Goal: Information Seeking & Learning: Learn about a topic

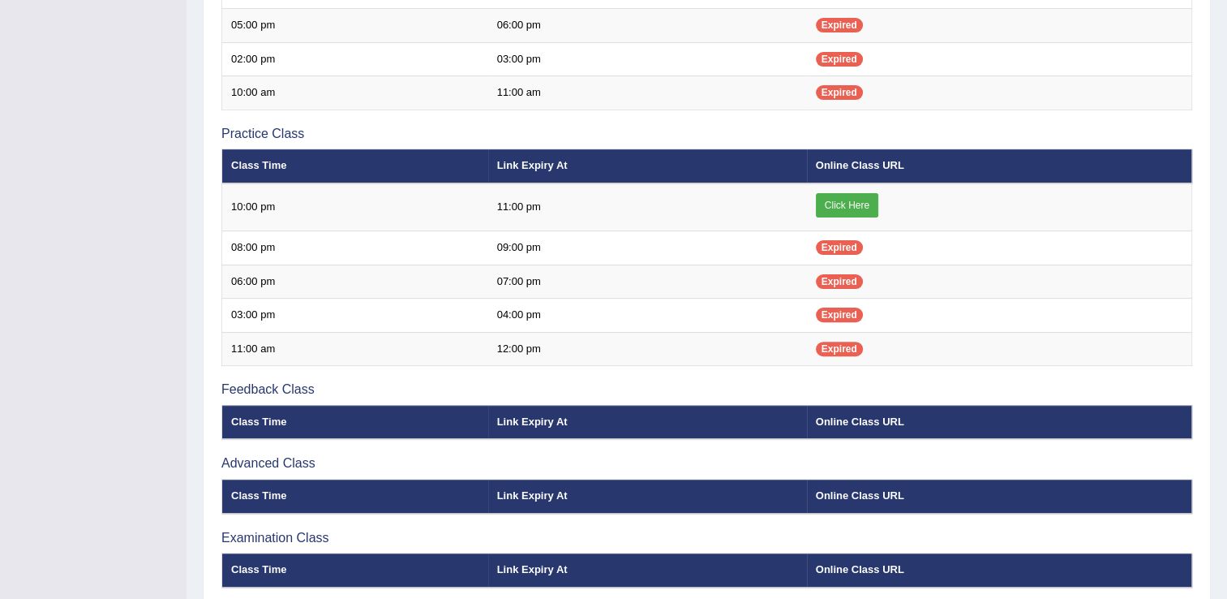
scroll to position [454, 0]
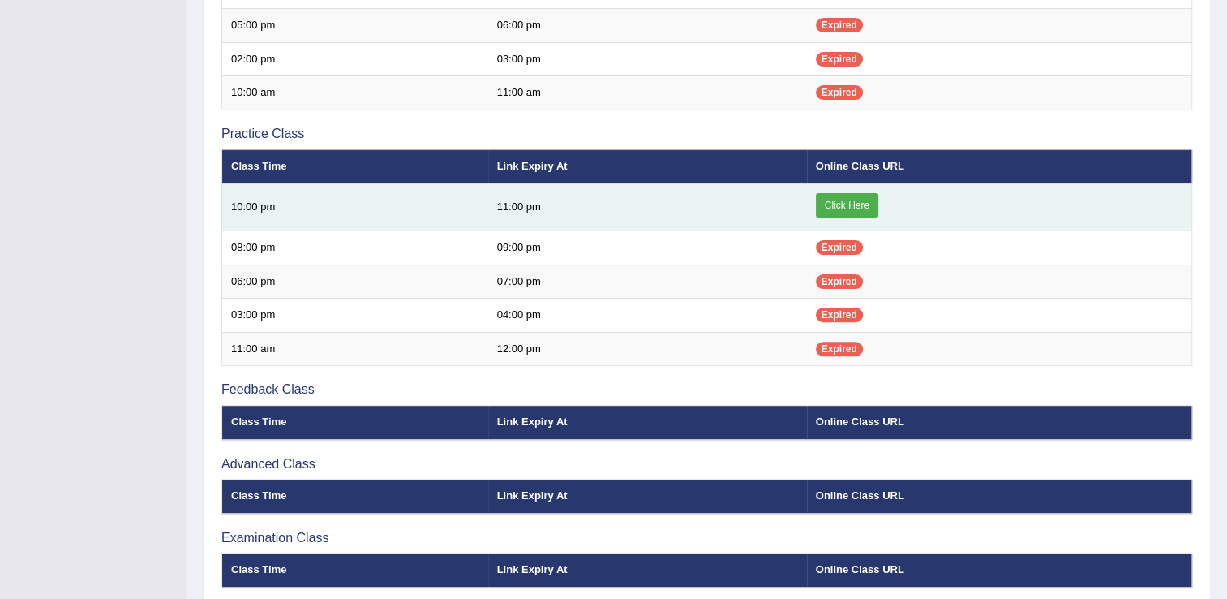
click at [855, 206] on link "Click Here" at bounding box center [847, 205] width 62 height 24
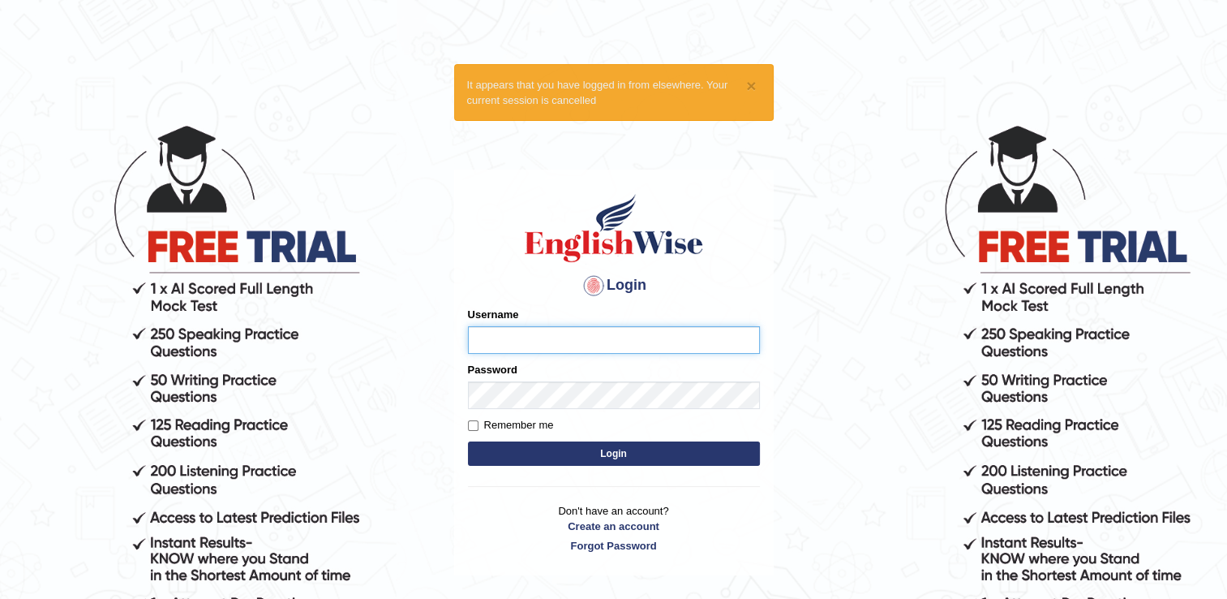
type input "punianarender"
click at [616, 457] on button "Login" at bounding box center [614, 453] width 292 height 24
click at [616, 456] on button "Login" at bounding box center [614, 453] width 292 height 24
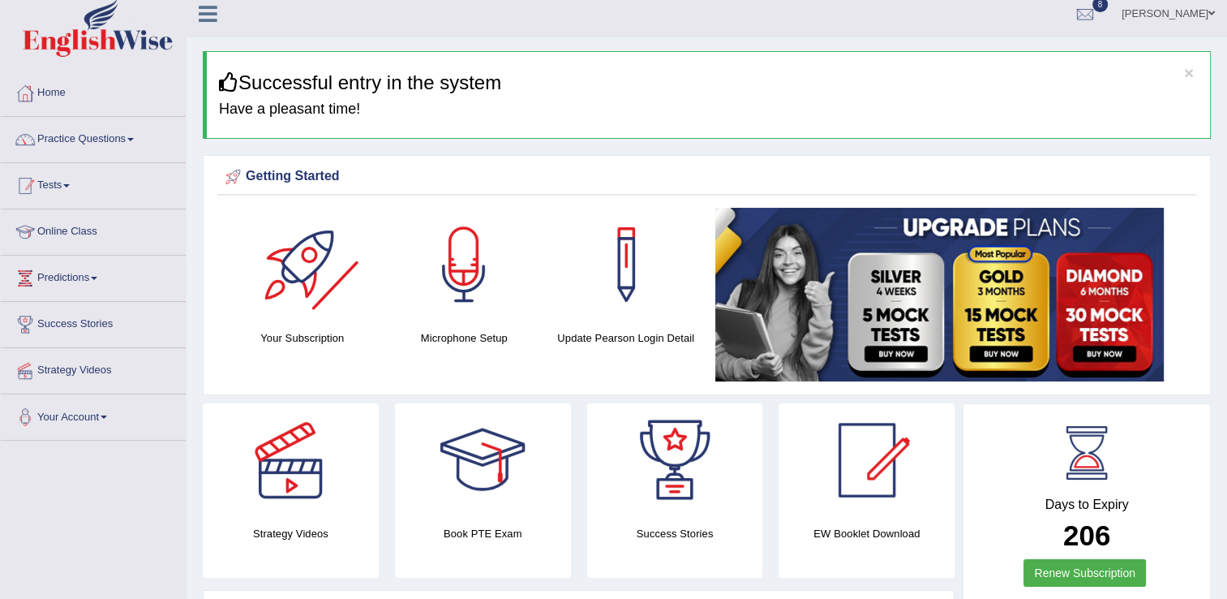
scroll to position [10, 0]
click at [110, 149] on link "Practice Questions" at bounding box center [93, 137] width 185 height 41
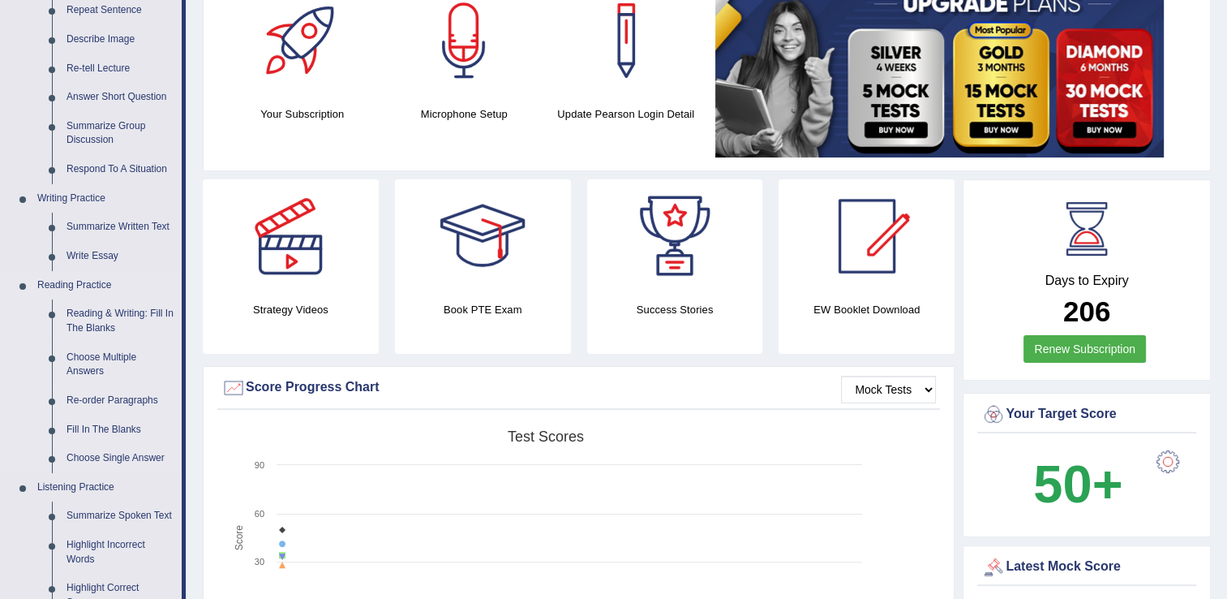
scroll to position [237, 0]
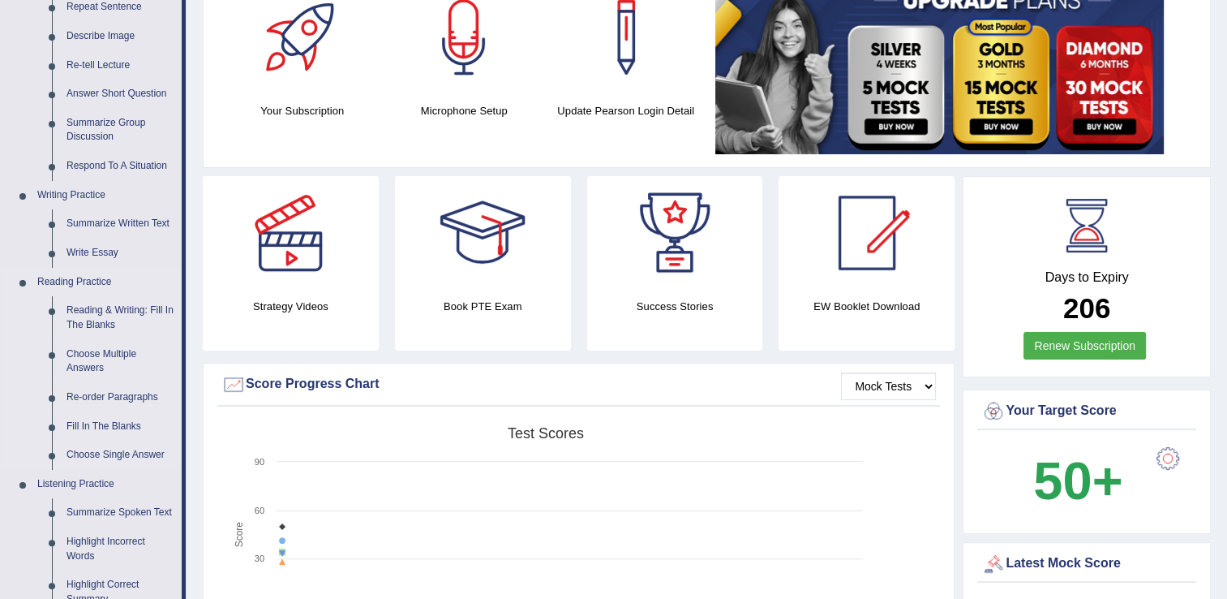
click at [88, 516] on link "Summarize Spoken Text" at bounding box center [120, 512] width 122 height 29
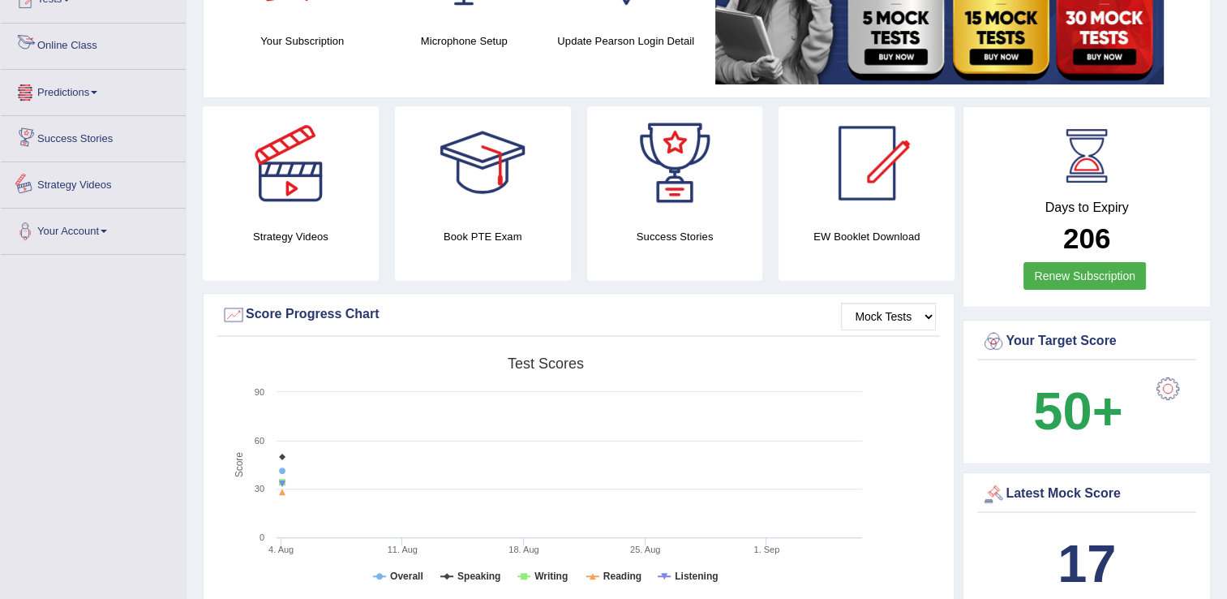
scroll to position [1080, 0]
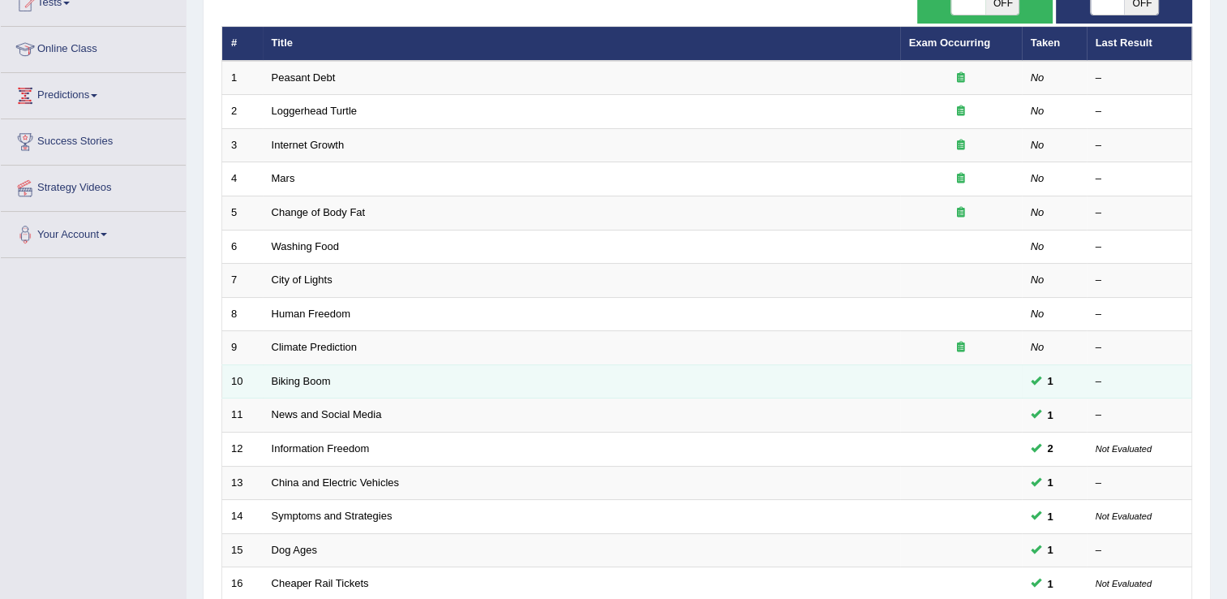
scroll to position [195, 0]
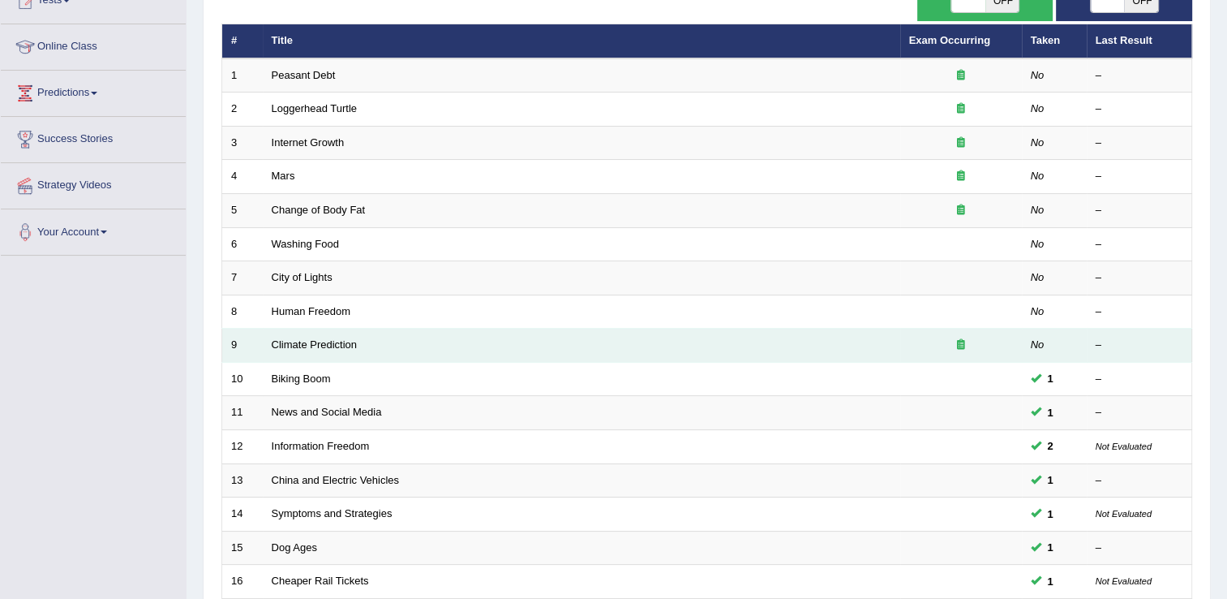
click at [365, 344] on td "Climate Prediction" at bounding box center [582, 346] width 638 height 34
click at [321, 341] on link "Climate Prediction" at bounding box center [315, 344] width 86 height 12
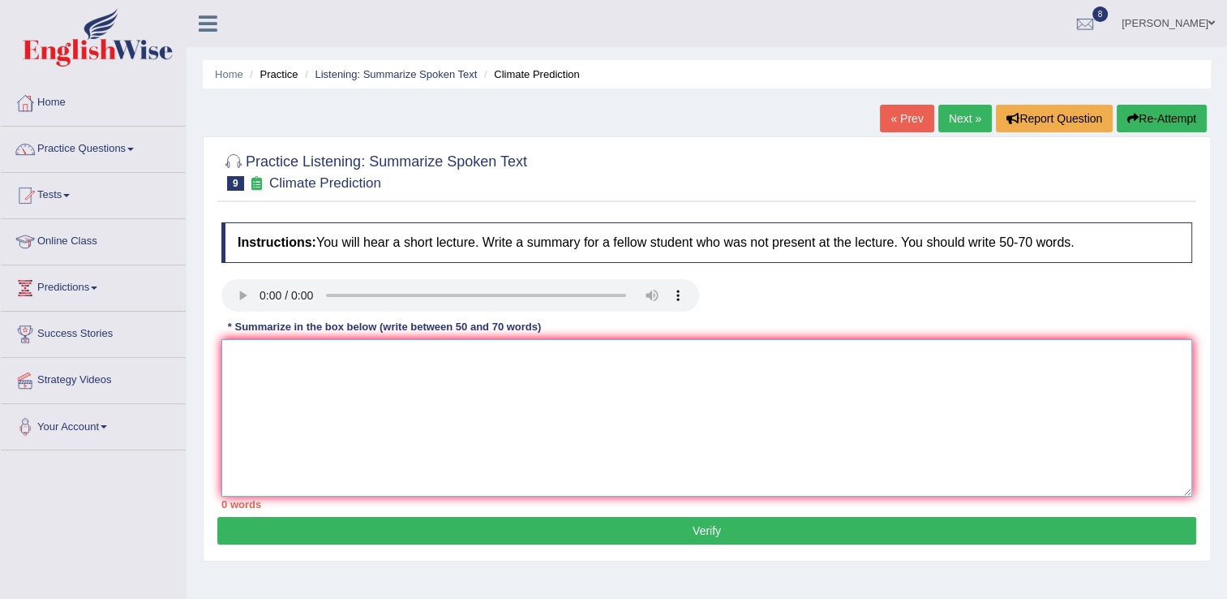
click at [248, 368] on textarea at bounding box center [706, 417] width 971 height 157
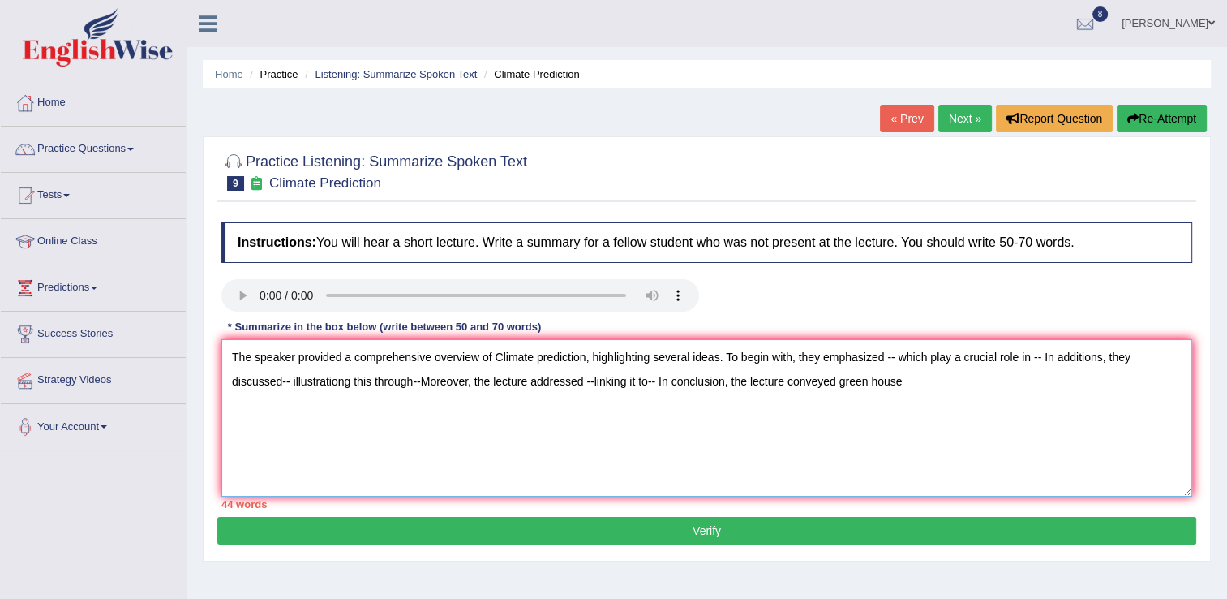
click at [838, 381] on textarea "The speaker provided a comprehensive overview of Climate prediction, highlighti…" at bounding box center [706, 417] width 971 height 157
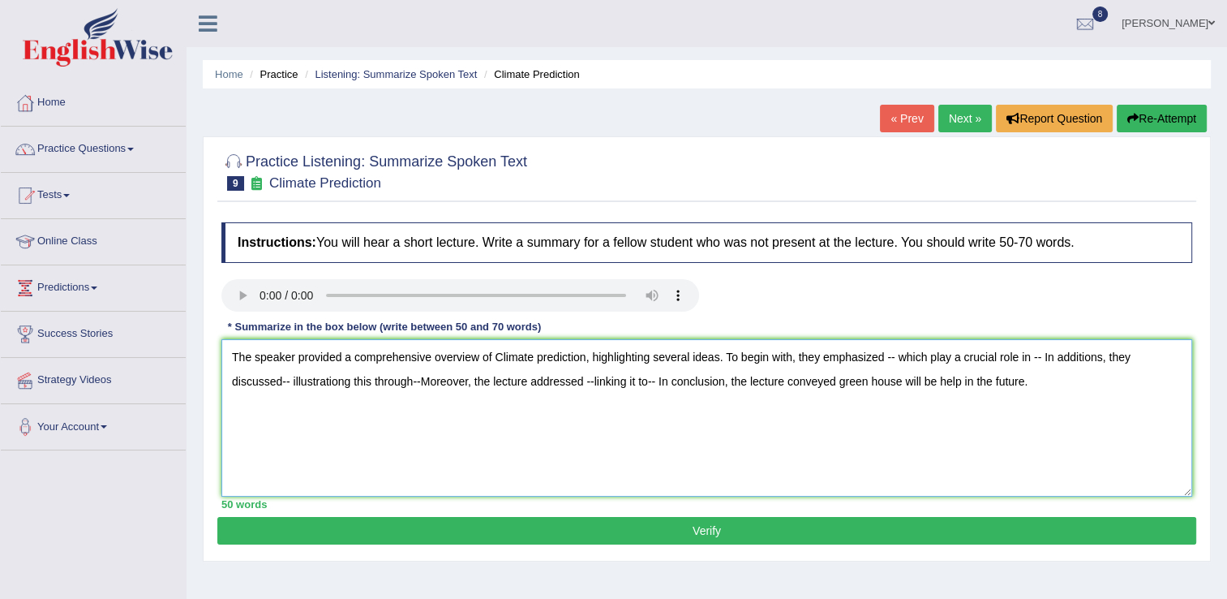
click at [891, 355] on textarea "The speaker provided a comprehensive overview of Climate prediction, highlighti…" at bounding box center [706, 417] width 971 height 157
click at [1151, 354] on textarea "The speaker provided a comprehensive overview of Climate prediction, highlighti…" at bounding box center [706, 417] width 971 height 157
click at [530, 380] on textarea "The speaker provided a comprehensive overview of Climate prediction, highlighti…" at bounding box center [706, 417] width 971 height 157
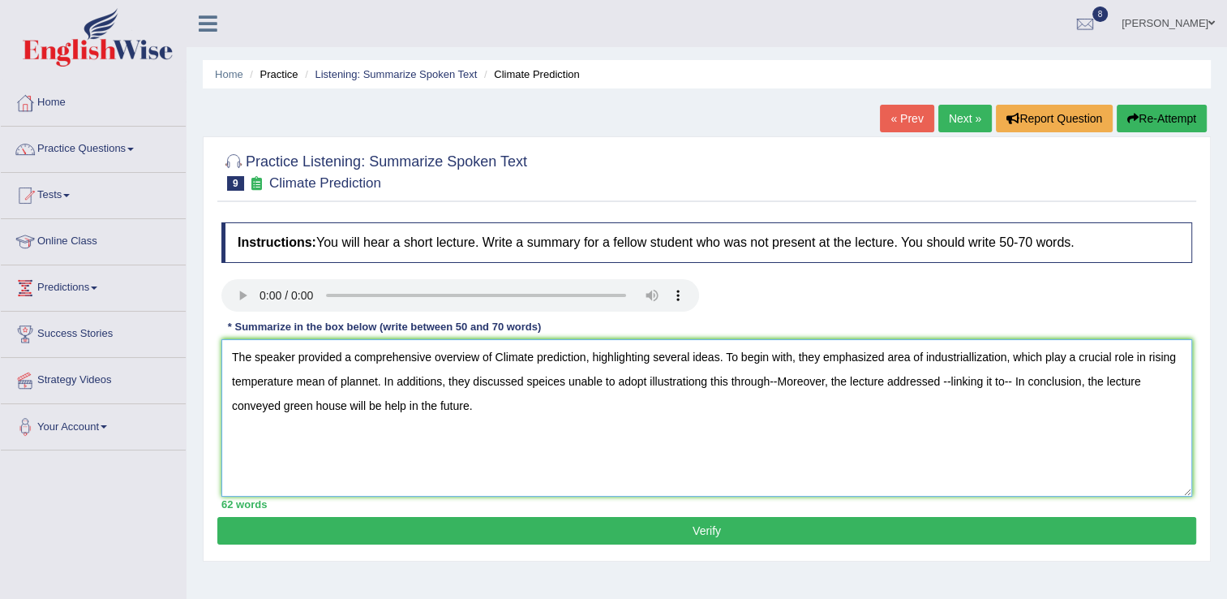
click at [523, 381] on textarea "The speaker provided a comprehensive overview of Climate prediction, highlighti…" at bounding box center [706, 417] width 971 height 157
click at [521, 380] on textarea "The speaker provided a comprehensive overview of Climate prediction, highlighti…" at bounding box center [706, 417] width 971 height 157
click at [576, 382] on textarea "The speaker provided a comprehensive overview of Climate prediction, highlighti…" at bounding box center [706, 417] width 971 height 157
click at [572, 381] on textarea "The speaker provided a comprehensive overview of Climate prediction, highlighti…" at bounding box center [706, 417] width 971 height 157
click at [775, 375] on textarea "The speaker provided a comprehensive overview of Climate prediction, highlighti…" at bounding box center [706, 417] width 971 height 157
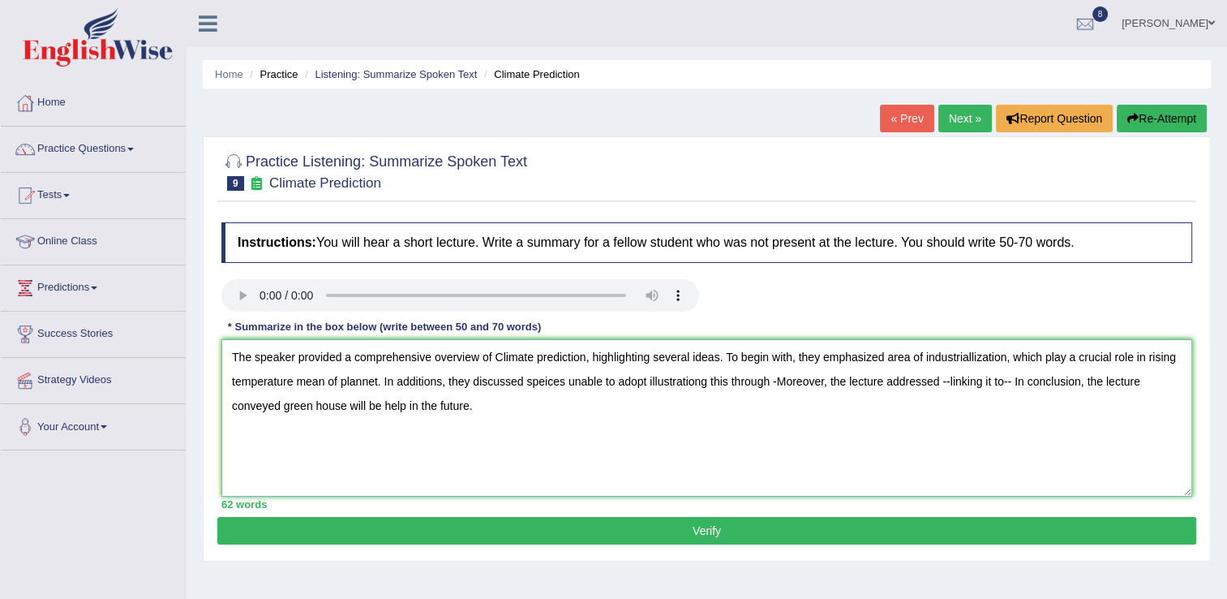
click at [778, 378] on textarea "The speaker provided a comprehensive overview of Climate prediction, highlighti…" at bounding box center [706, 417] width 971 height 157
click at [947, 379] on textarea "The speaker provided a comprehensive overview of Climate prediction, highlighti…" at bounding box center [706, 417] width 971 height 157
click at [1099, 383] on textarea "The speaker provided a comprehensive overview of Climate prediction, highlighti…" at bounding box center [706, 417] width 971 height 157
click at [1123, 381] on textarea "The speaker provided a comprehensive overview of Climate prediction, highlighti…" at bounding box center [706, 417] width 971 height 157
click at [1147, 380] on textarea "The speaker provided a comprehensive overview of Climate prediction, highlighti…" at bounding box center [706, 417] width 971 height 157
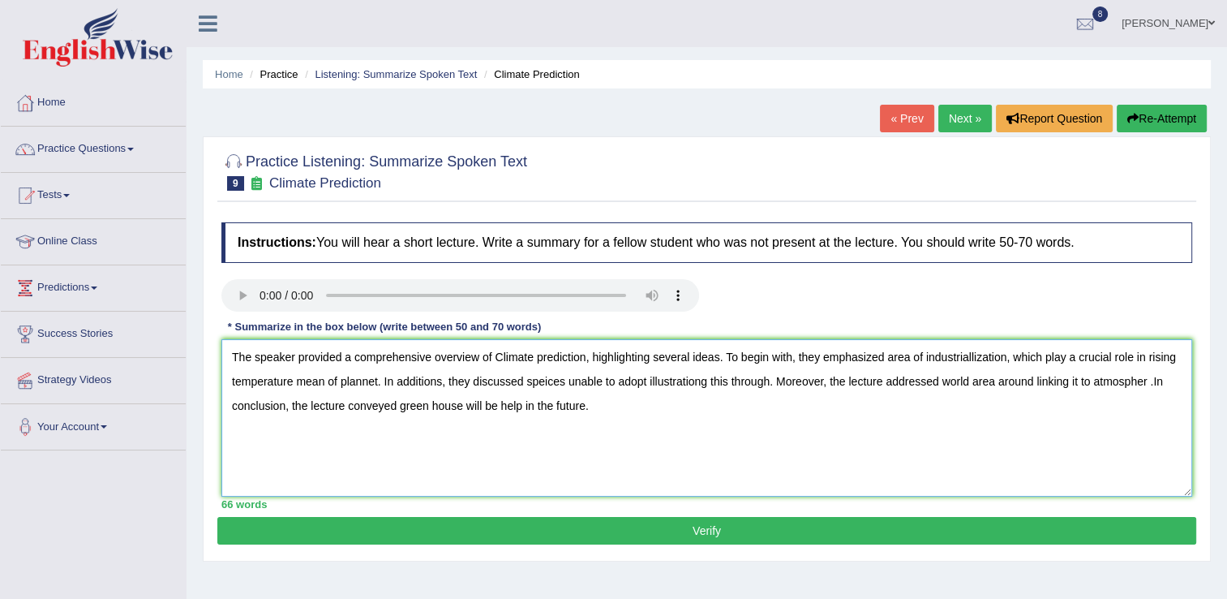
click at [1148, 380] on textarea "The speaker provided a comprehensive overview of Climate prediction, highlighti…" at bounding box center [706, 417] width 971 height 157
click at [1149, 379] on textarea "The speaker provided a comprehensive overview of Climate prediction, highlighti…" at bounding box center [706, 417] width 971 height 157
click at [1157, 382] on textarea "The speaker provided a comprehensive overview of Climate prediction, highlighti…" at bounding box center [706, 417] width 971 height 157
click at [692, 380] on textarea "The speaker provided a comprehensive overview of Climate prediction, highlighti…" at bounding box center [706, 417] width 971 height 157
click at [694, 381] on textarea "The speaker provided a comprehensive overview of Climate prediction, highlighti…" at bounding box center [706, 417] width 971 height 157
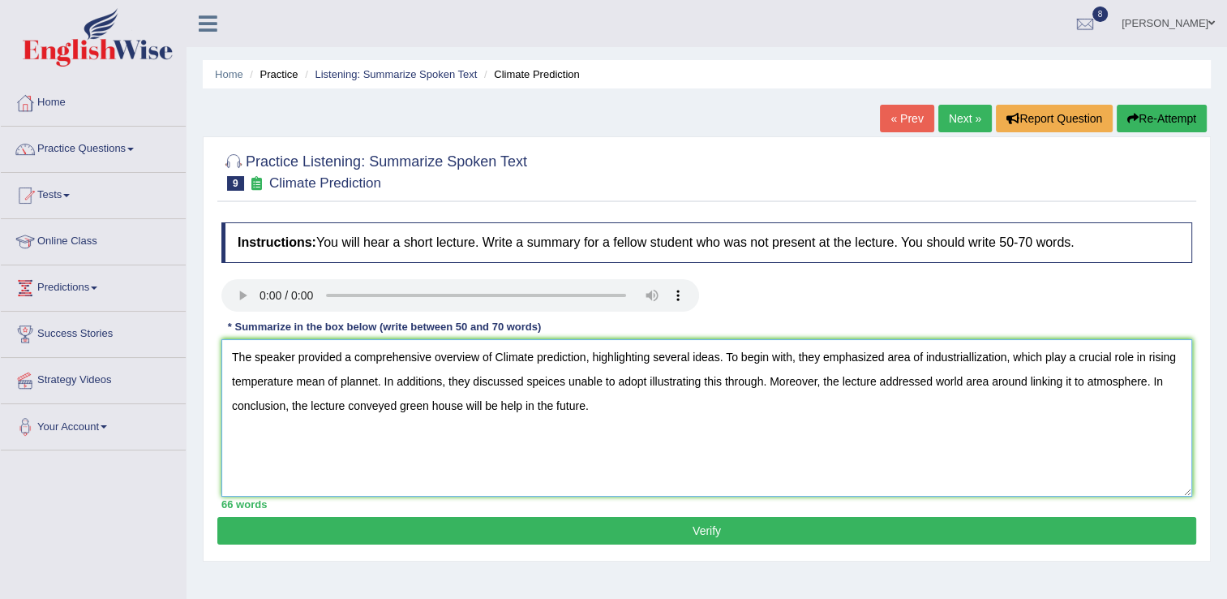
click at [725, 442] on textarea "The speaker provided a comprehensive overview of Climate prediction, highlighti…" at bounding box center [706, 417] width 971 height 157
click at [500, 357] on textarea "The speaker provided a comprehensive overview of Climate prediction, highlighti…" at bounding box center [706, 417] width 971 height 157
click at [967, 357] on textarea "The speaker provided a comprehensive overview of climate prediction, highlighti…" at bounding box center [706, 417] width 971 height 157
click at [1059, 355] on textarea "The speaker provided a comprehensive overview of climate prediction, highlighti…" at bounding box center [706, 417] width 971 height 157
click at [324, 381] on textarea "The speaker provided a comprehensive overview of climate prediction, highlighti…" at bounding box center [706, 417] width 971 height 157
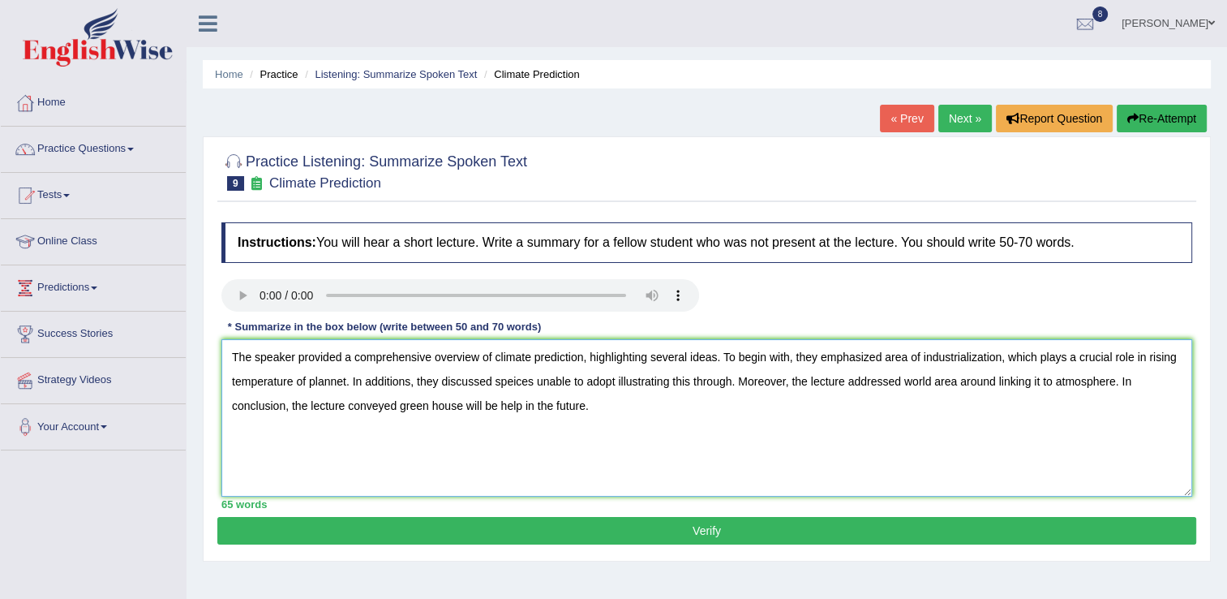
click at [350, 381] on textarea "The speaker provided a comprehensive overview of climate prediction, highlighti…" at bounding box center [706, 417] width 971 height 157
click at [347, 380] on textarea "The speaker provided a comprehensive overview of climate prediction, highlighti…" at bounding box center [706, 417] width 971 height 157
click at [332, 380] on textarea "The speaker provided a comprehensive overview of climate prediction, highlighti…" at bounding box center [706, 417] width 971 height 157
click at [339, 375] on textarea "The speaker provided a comprehensive overview of climate prediction, highlighti…" at bounding box center [706, 417] width 971 height 157
click at [405, 380] on textarea "The speaker provided a comprehensive overview of climate prediction, highlighti…" at bounding box center [706, 417] width 971 height 157
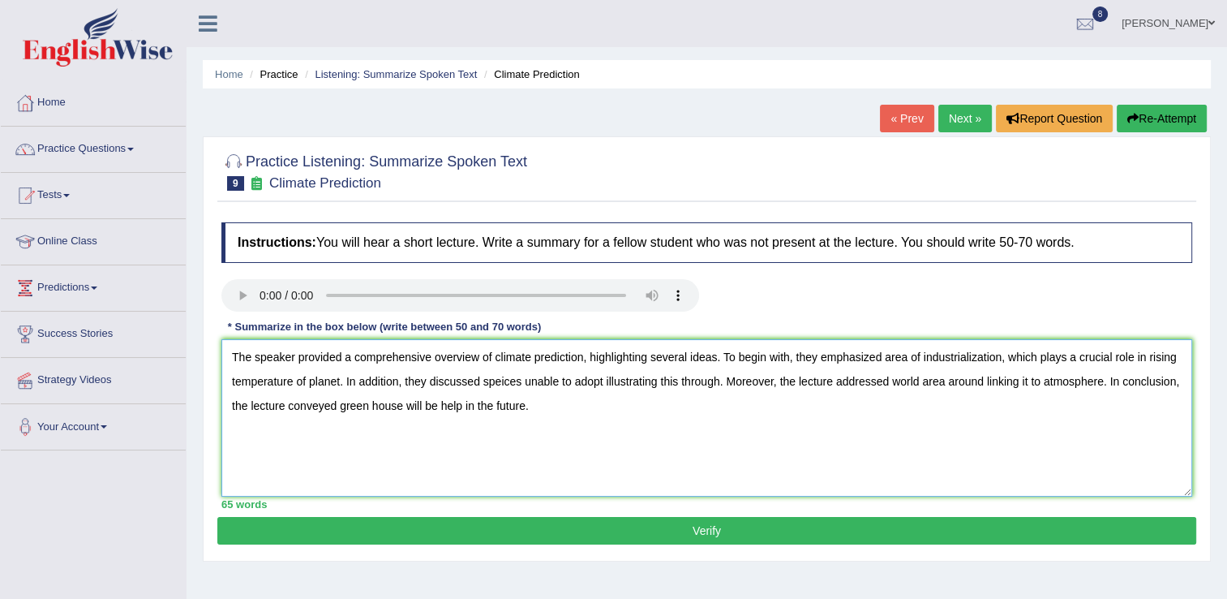
click at [504, 380] on textarea "The speaker provided a comprehensive overview of climate prediction, highlighti…" at bounding box center [706, 417] width 971 height 157
click at [515, 380] on textarea "The speaker provided a comprehensive overview of climate prediction, highlighti…" at bounding box center [706, 417] width 971 height 157
click at [496, 379] on textarea "The speaker provided a comprehensive overview of climate prediction, highlighti…" at bounding box center [706, 417] width 971 height 157
click at [524, 381] on textarea "The speaker provided a comprehensive overview of climate prediction, highlighti…" at bounding box center [706, 417] width 971 height 157
click at [612, 378] on textarea "The speaker provided a comprehensive overview of climate prediction, highlighti…" at bounding box center [706, 417] width 971 height 157
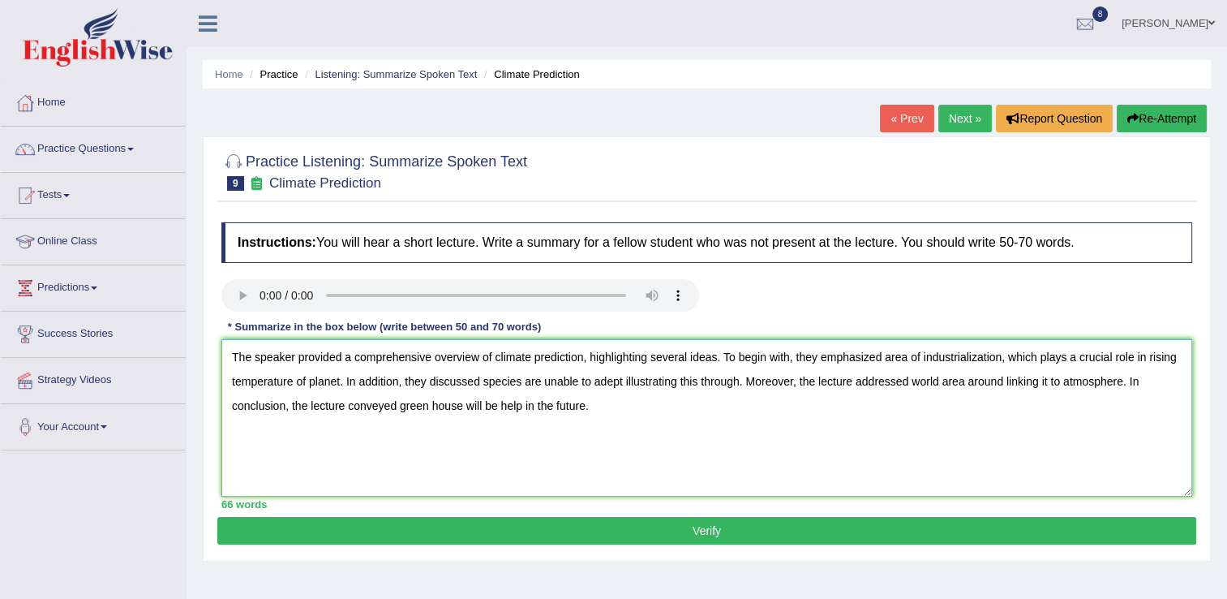
click at [631, 442] on textarea "The speaker provided a comprehensive overview of climate prediction, highlighti…" at bounding box center [706, 417] width 971 height 157
click at [611, 381] on textarea "The speaker provided a comprehensive overview of climate prediction, highlighti…" at bounding box center [706, 417] width 971 height 157
click at [519, 406] on textarea "The speaker provided a comprehensive overview of climate prediction, highlighti…" at bounding box center [706, 417] width 971 height 157
type textarea "The speaker provided a comprehensive overview of climate prediction, highlighti…"
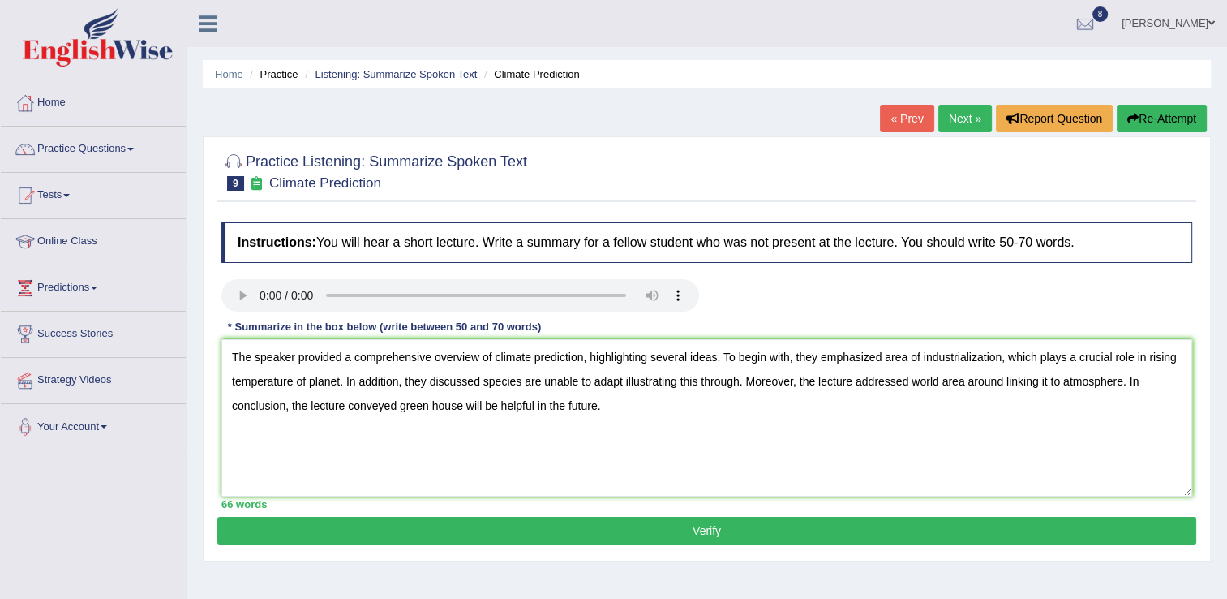
click at [681, 529] on button "Verify" at bounding box center [706, 531] width 979 height 28
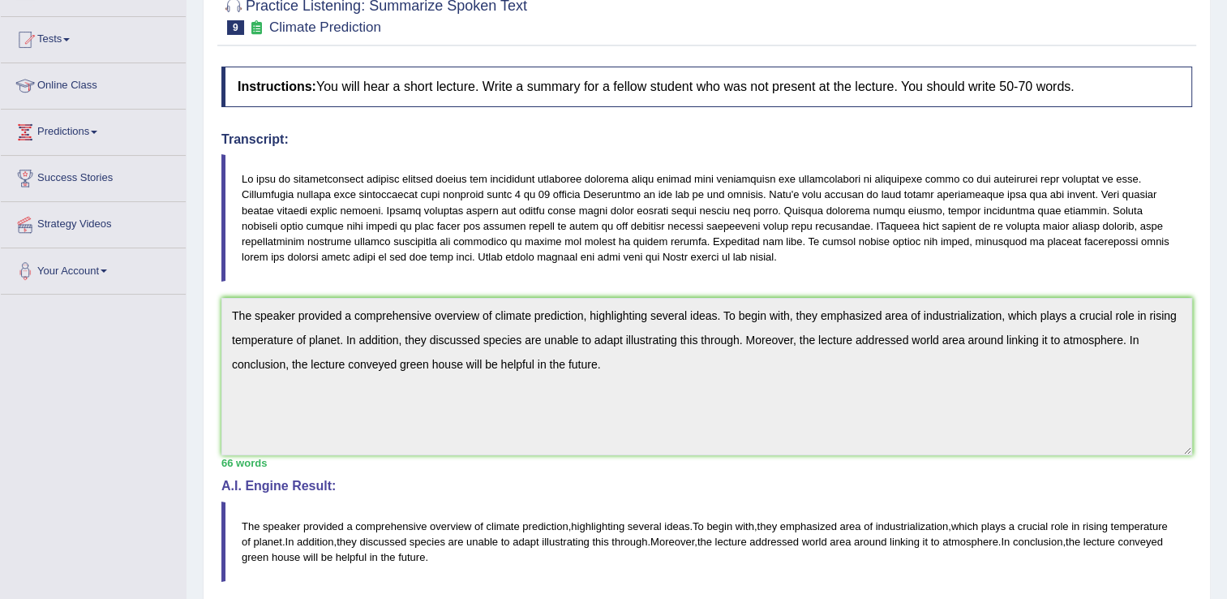
scroll to position [292, 0]
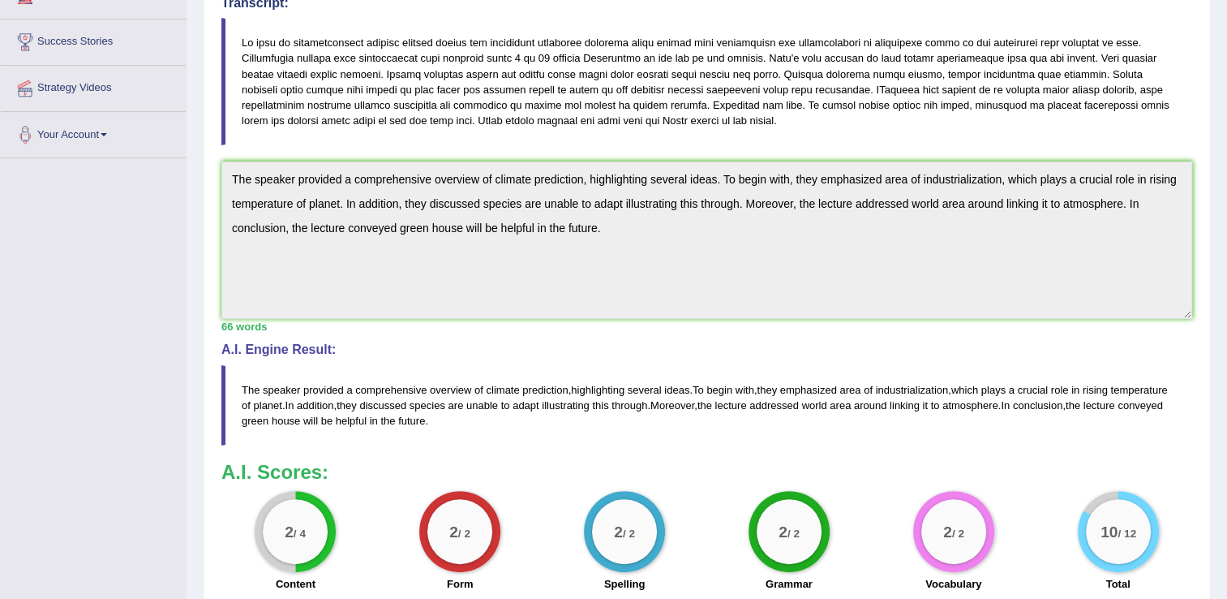
drag, startPoint x: 979, startPoint y: 390, endPoint x: 743, endPoint y: 438, distance: 240.8
click at [743, 438] on blockquote "The speaker provided a comprehensive overview of climate prediction , highlight…" at bounding box center [706, 405] width 971 height 80
click at [1092, 95] on blockquote at bounding box center [706, 81] width 971 height 127
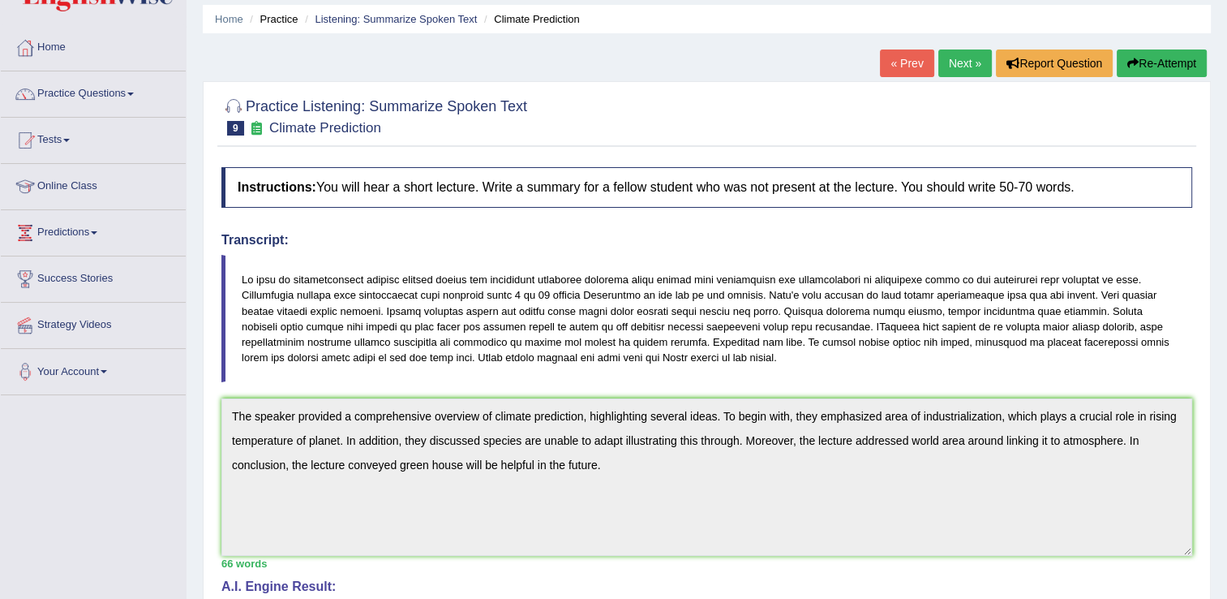
scroll to position [0, 0]
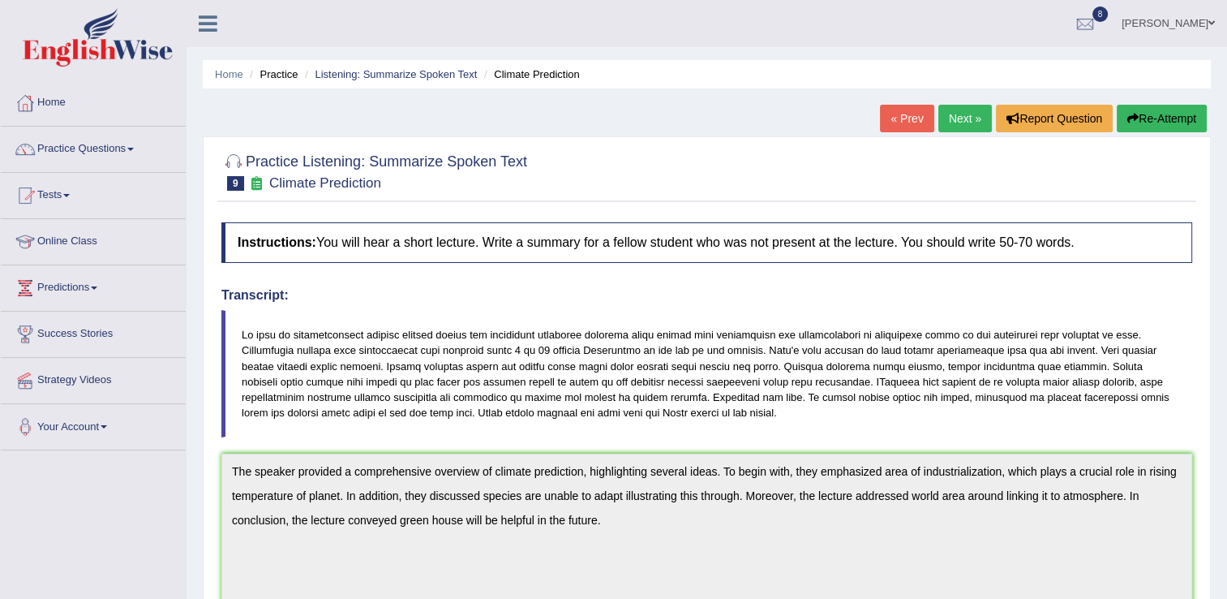
click at [967, 118] on link "Next »" at bounding box center [965, 119] width 54 height 28
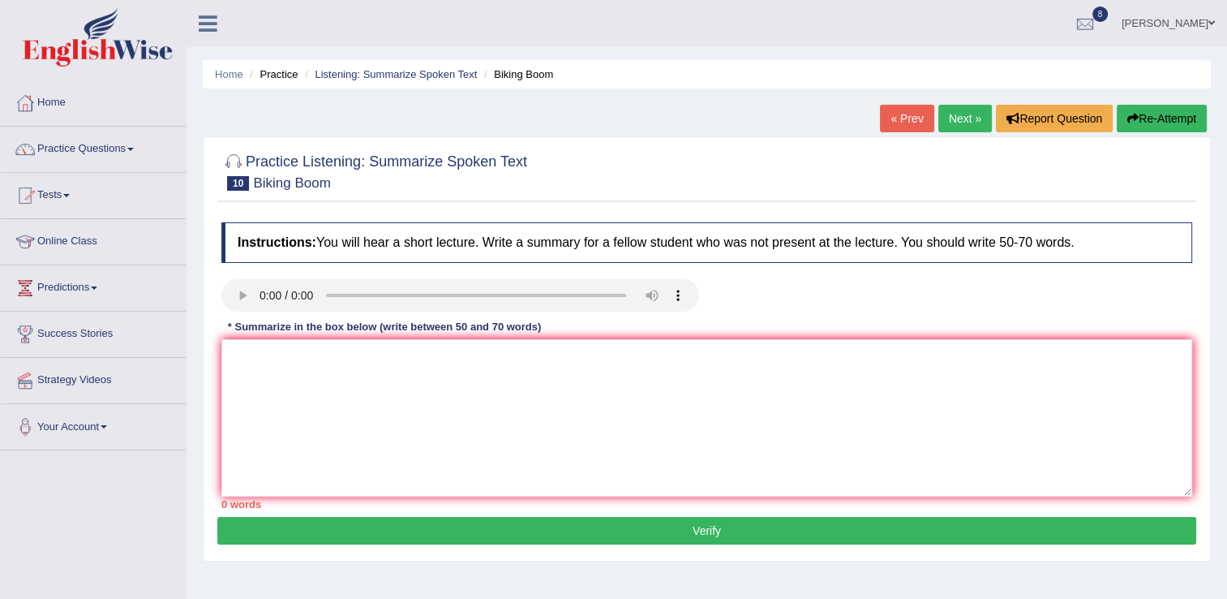
click at [963, 119] on link "Next »" at bounding box center [965, 119] width 54 height 28
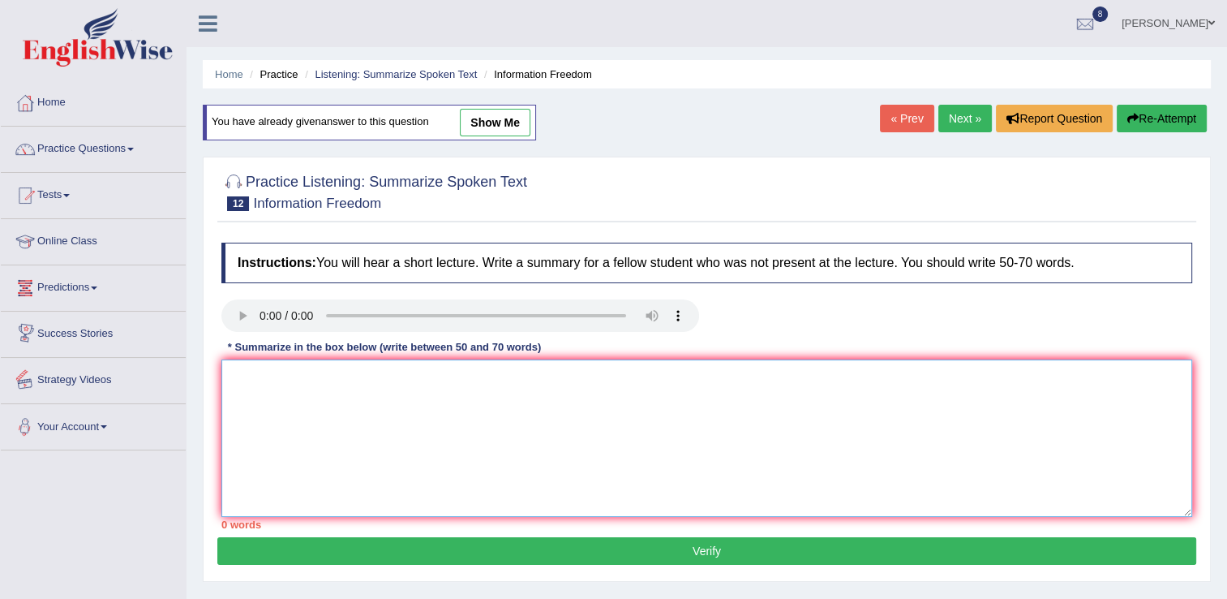
click at [244, 397] on textarea at bounding box center [706, 437] width 971 height 157
click at [490, 374] on textarea "The speaker provided a comperhensive overview of freedom" at bounding box center [706, 437] width 971 height 157
click at [599, 377] on textarea "The speaker provided a comperhensive overview of information freedom" at bounding box center [706, 437] width 971 height 157
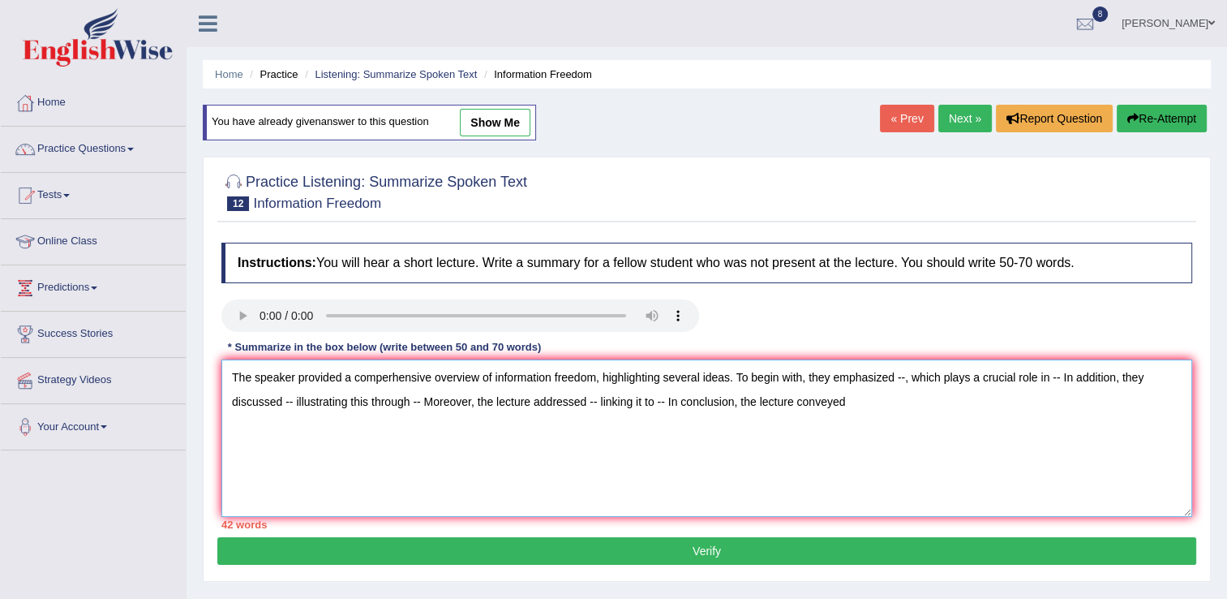
click at [902, 376] on textarea "The speaker provided a comperhensive overview of information freedom, highlight…" at bounding box center [706, 437] width 971 height 157
click at [1168, 375] on textarea "The speaker provided a comperhensive overview of information freedom, highlight…" at bounding box center [706, 437] width 971 height 157
click at [983, 380] on textarea "The speaker provided a comperhensive overview of information freedom, highlight…" at bounding box center [706, 437] width 971 height 157
click at [893, 377] on textarea "The speaker provided a comperhensive overview of information freedom, highlight…" at bounding box center [706, 437] width 971 height 157
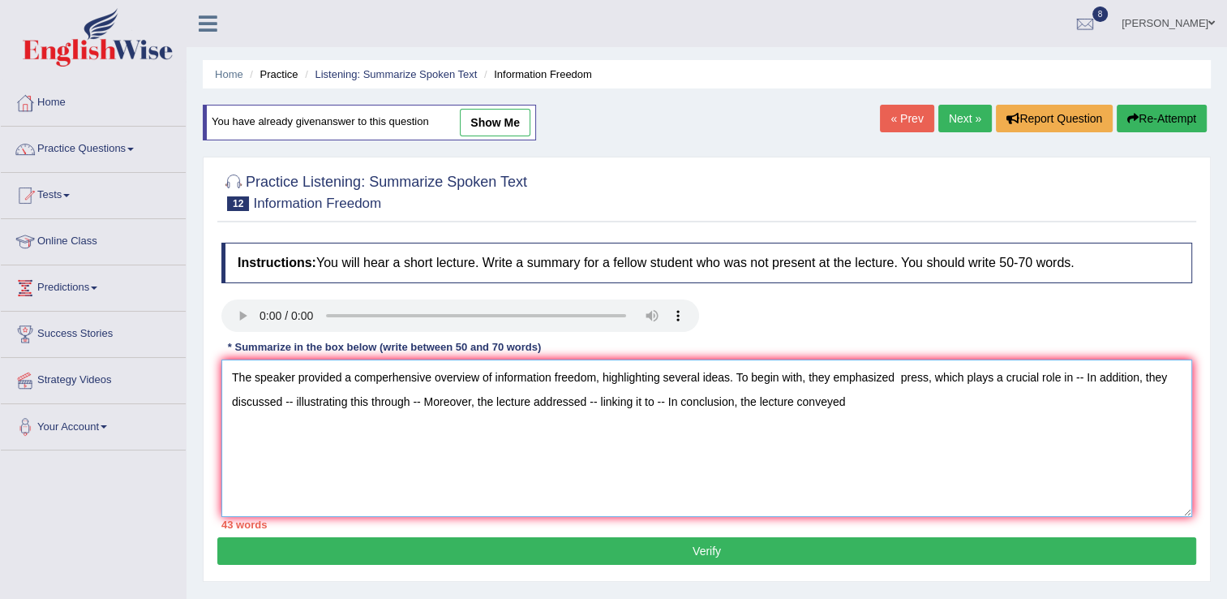
click at [895, 375] on textarea "The speaker provided a comperhensive overview of information freedom, highlight…" at bounding box center [706, 437] width 971 height 157
click at [1076, 376] on textarea "The speaker provided a comperhensive overview of information freedom, highlight…" at bounding box center [706, 437] width 971 height 157
click at [1183, 375] on textarea "The speaker provided a comperhensive overview of information freedom, highlight…" at bounding box center [706, 437] width 971 height 157
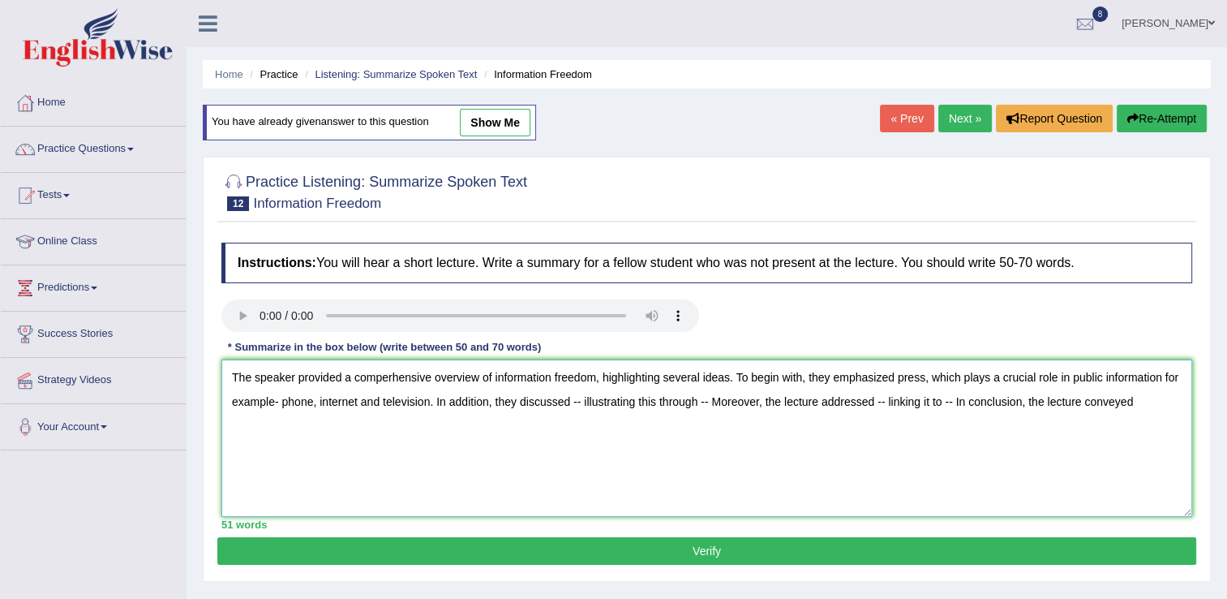
click at [577, 399] on textarea "The speaker provided a comperhensive overview of information freedom, highlight…" at bounding box center [706, 437] width 971 height 157
click at [901, 401] on textarea "The speaker provided a comperhensive overview of information freedom, highlight…" at bounding box center [706, 437] width 971 height 157
drag, startPoint x: 901, startPoint y: 401, endPoint x: 862, endPoint y: 468, distance: 77.8
click at [862, 468] on textarea "The speaker provided a comperhensive overview of information freedom, highlight…" at bounding box center [706, 437] width 971 height 157
click at [960, 432] on textarea "The speaker provided a comperhensive overview of information freedom, highlight…" at bounding box center [706, 437] width 971 height 157
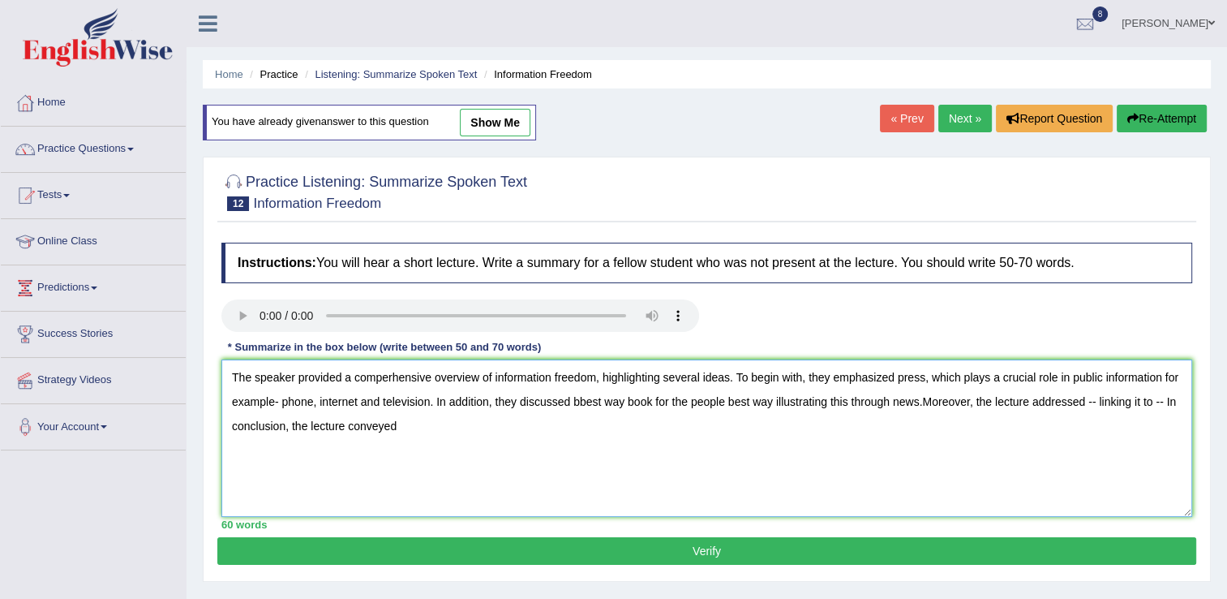
click at [890, 400] on textarea "The speaker provided a comperhensive overview of information freedom, highlight…" at bounding box center [706, 437] width 971 height 157
click at [891, 404] on textarea "The speaker provided a comperhensive overview of information freedom, highlight…" at bounding box center [706, 437] width 971 height 157
click at [938, 399] on textarea "The speaker provided a comperhensive overview of information freedom, highlight…" at bounding box center [706, 437] width 971 height 157
click at [941, 403] on textarea "The speaker provided a comperhensive overview of information freedom, highlight…" at bounding box center [706, 437] width 971 height 157
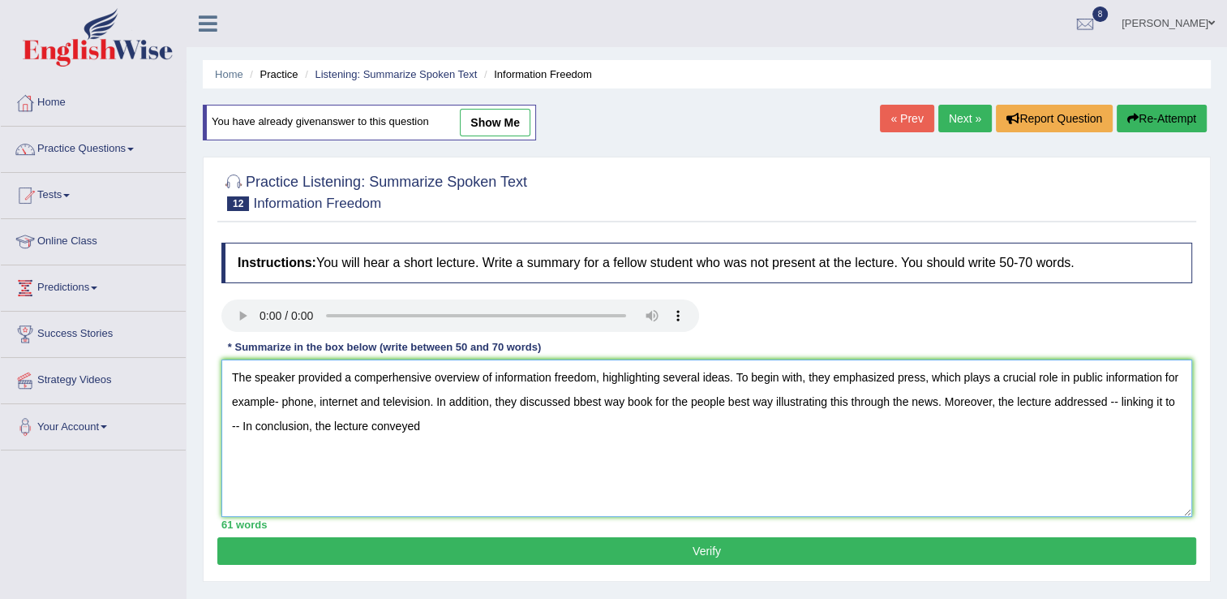
click at [1116, 401] on textarea "The speaker provided a comperhensive overview of information freedom, highlight…" at bounding box center [706, 437] width 971 height 157
click at [346, 423] on textarea "The speaker provided a comperhensive overview of information freedom, highlight…" at bounding box center [706, 437] width 971 height 157
click at [575, 426] on textarea "The speaker provided a comperhensive overview of information freedom, highlight…" at bounding box center [706, 437] width 971 height 157
click at [277, 402] on textarea "The speaker provided a comperhensive overview of information freedom, highlight…" at bounding box center [706, 437] width 971 height 157
click at [1162, 372] on textarea "The speaker provided a comperhensive overview of information freedom, highlight…" at bounding box center [706, 437] width 971 height 157
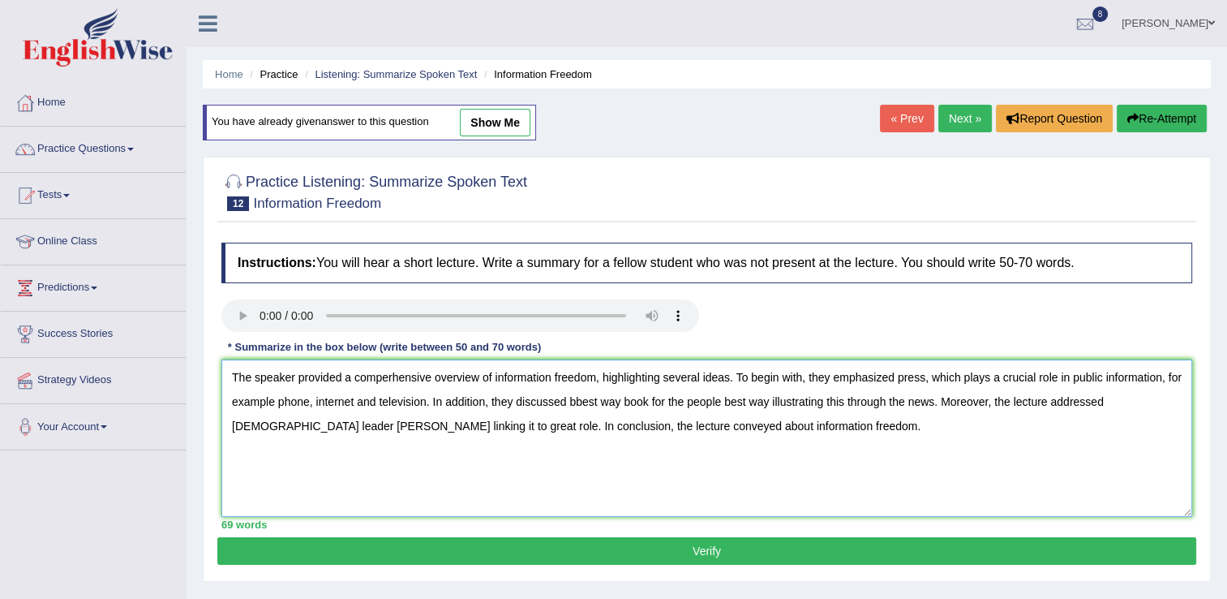
click at [571, 399] on textarea "The speaker provided a comperhensive overview of information freedom, highlight…" at bounding box center [706, 437] width 971 height 157
click at [759, 401] on textarea "The speaker provided a comperhensive overview of information freedom, highlight…" at bounding box center [706, 437] width 971 height 157
type textarea "The speaker provided a comperhensive overview of information freedom, highlight…"
click at [679, 549] on button "Verify" at bounding box center [706, 551] width 979 height 28
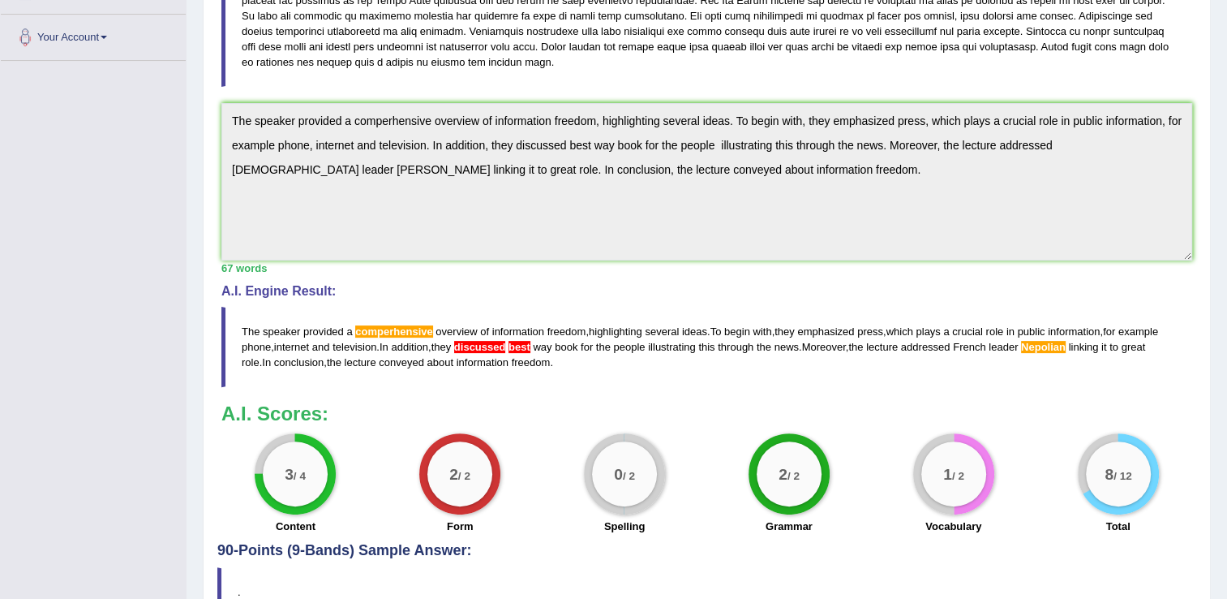
scroll to position [422, 0]
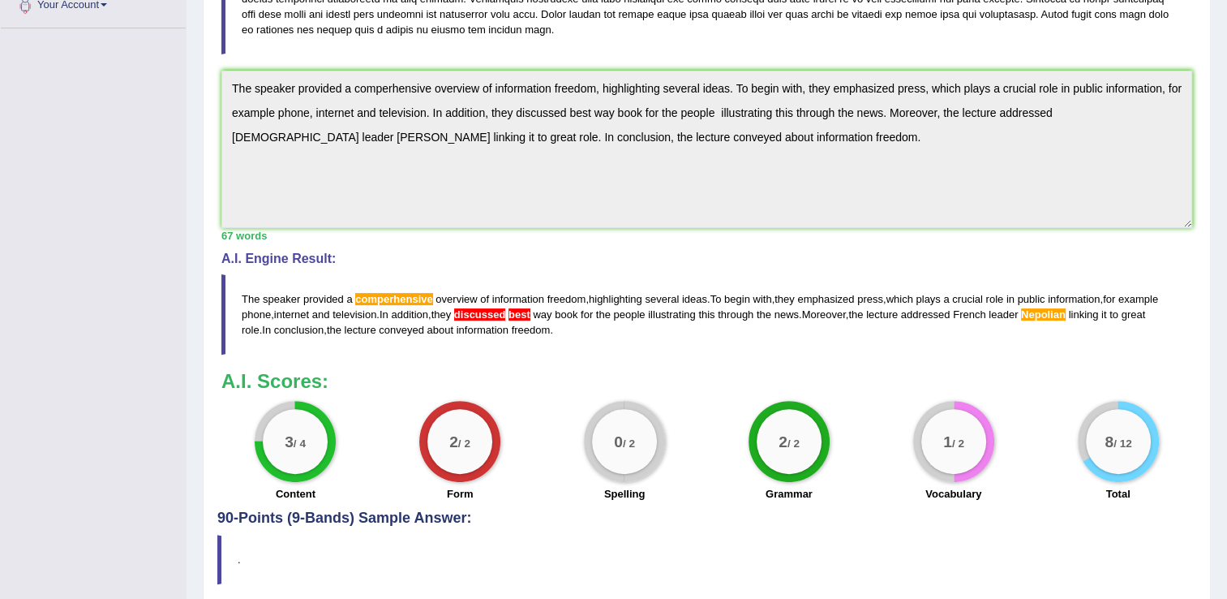
click at [1038, 318] on span "Nepolian" at bounding box center [1043, 314] width 45 height 12
click at [1050, 308] on span "Nepolian" at bounding box center [1043, 314] width 45 height 12
click at [1047, 316] on span "Nepolian" at bounding box center [1043, 314] width 45 height 12
click at [1046, 315] on span "Nepolian" at bounding box center [1043, 314] width 45 height 12
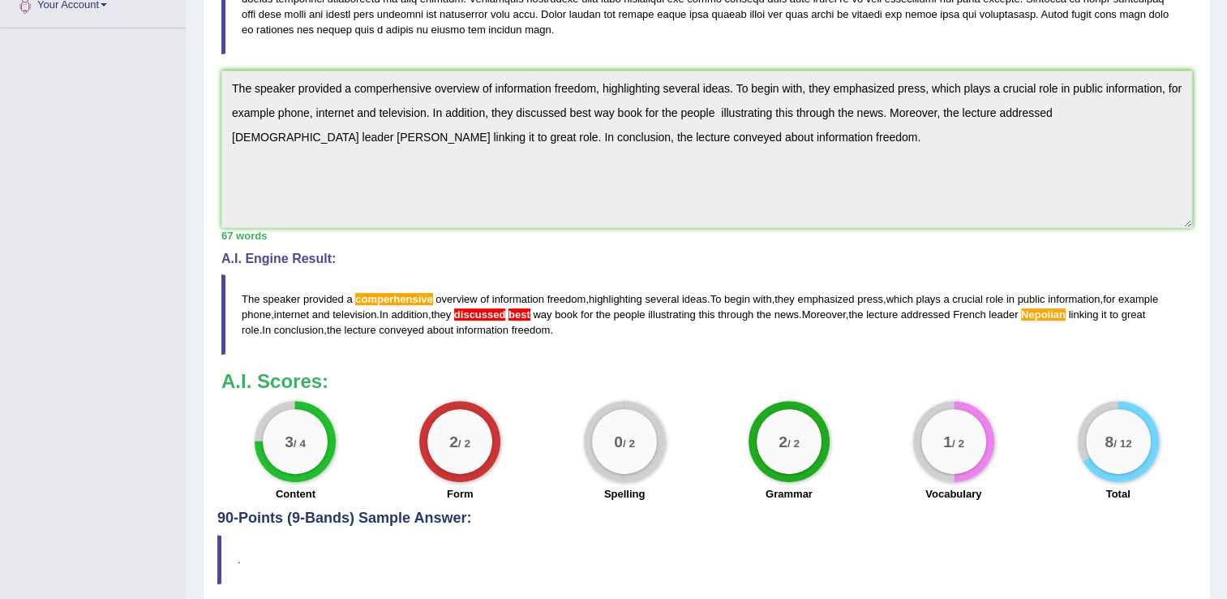
click at [1024, 314] on blockquote "The speaker provided a comperhensive overview of information freedom , highligh…" at bounding box center [706, 314] width 971 height 80
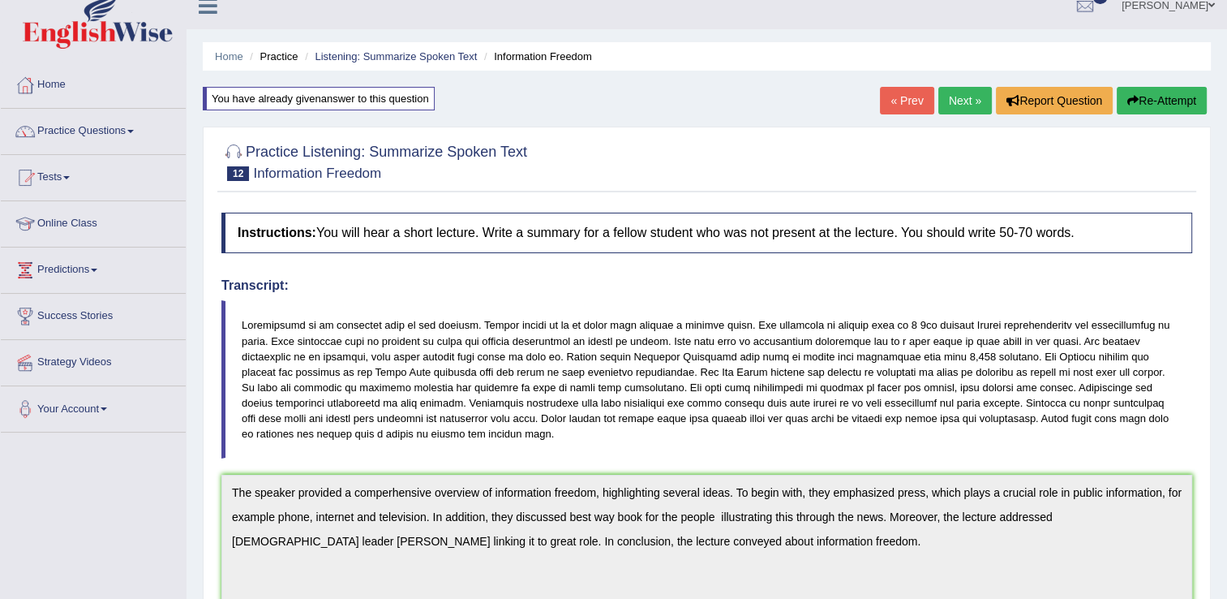
scroll to position [0, 0]
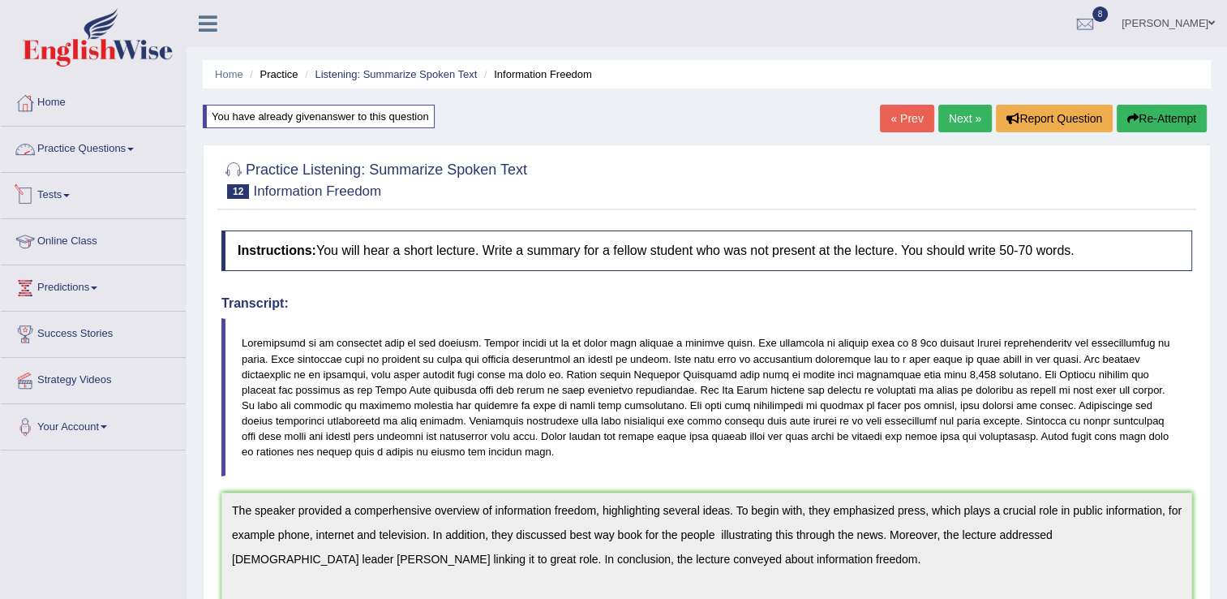
click at [69, 162] on link "Practice Questions" at bounding box center [93, 147] width 185 height 41
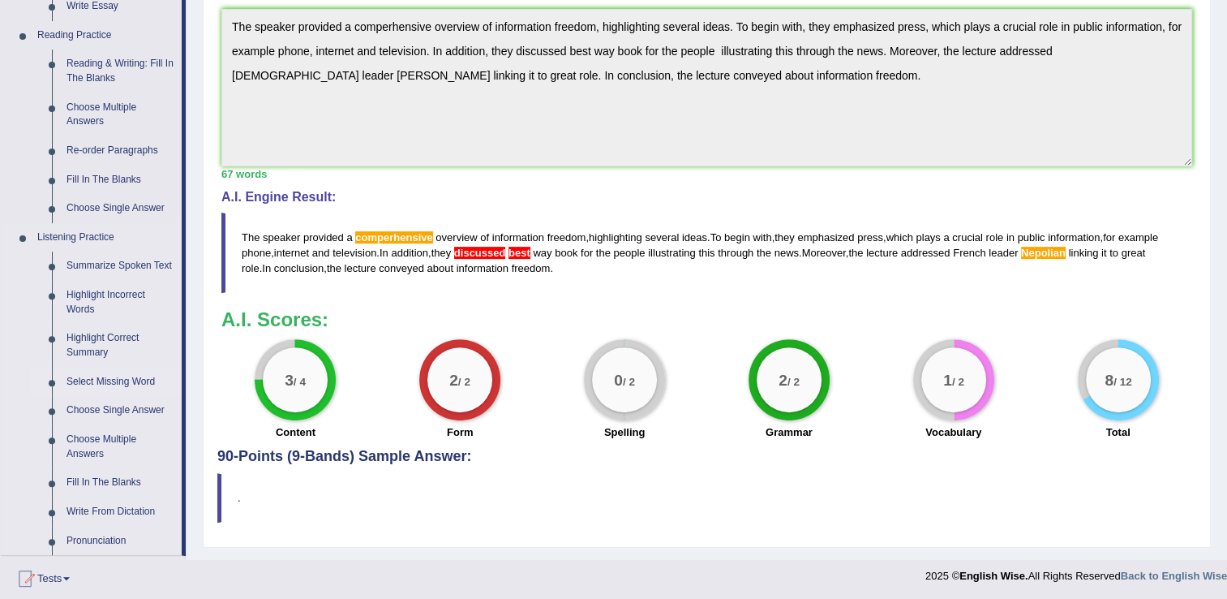
scroll to position [487, 0]
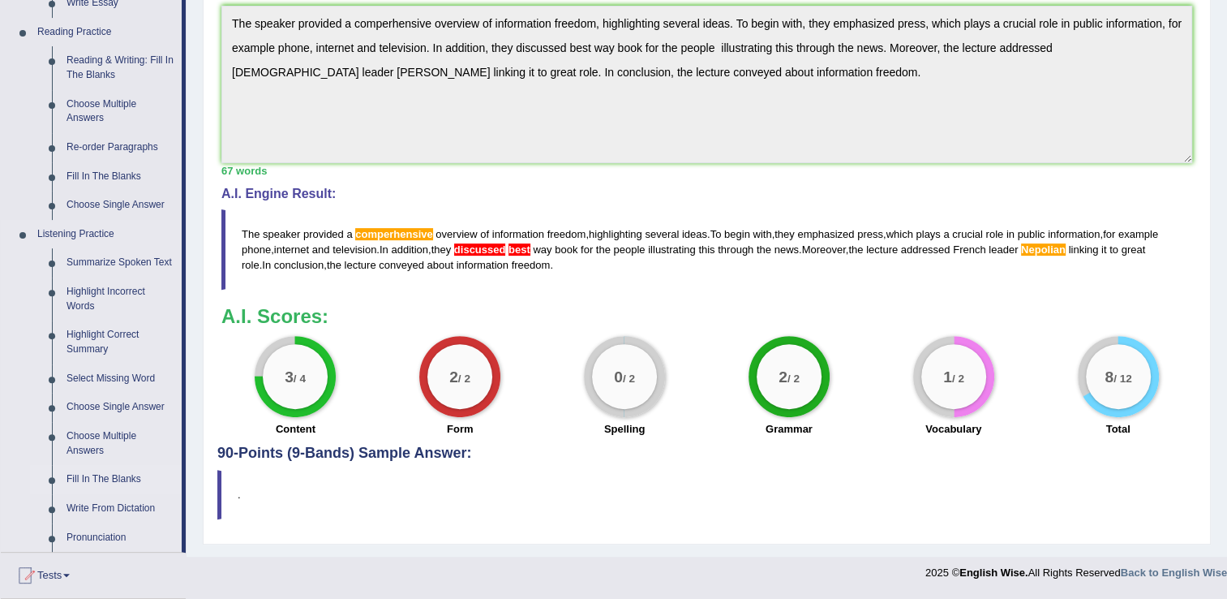
click at [118, 484] on link "Fill In The Blanks" at bounding box center [120, 479] width 122 height 29
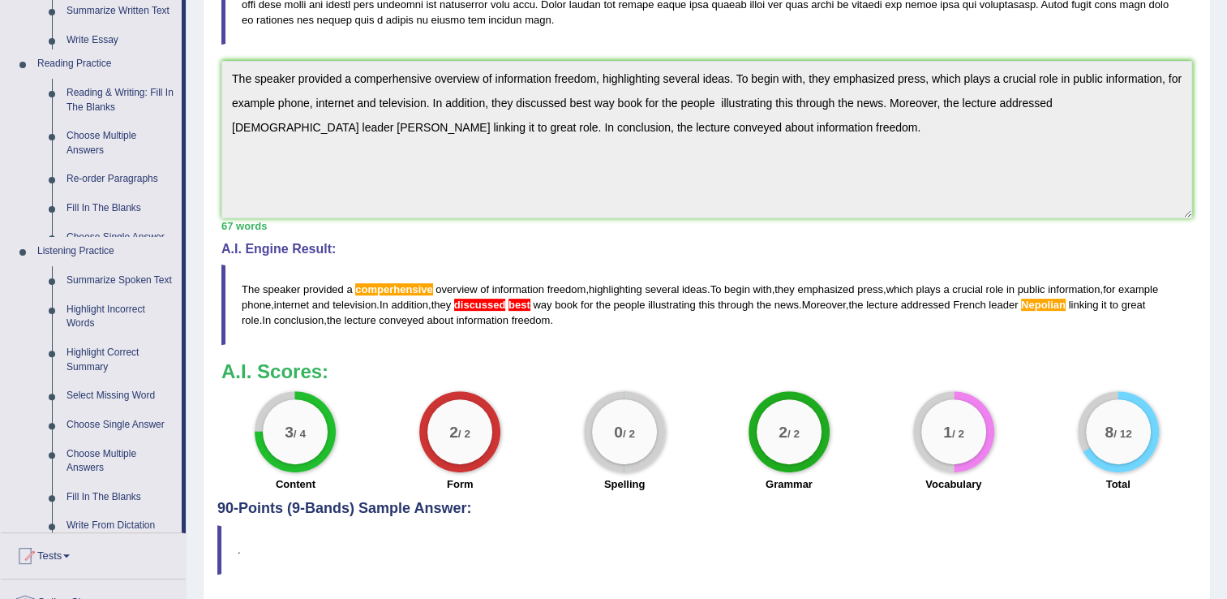
click at [118, 484] on div "Toggle navigation Home Practice Questions Speaking Practice Read Aloud Repeat S…" at bounding box center [613, 106] width 1227 height 1076
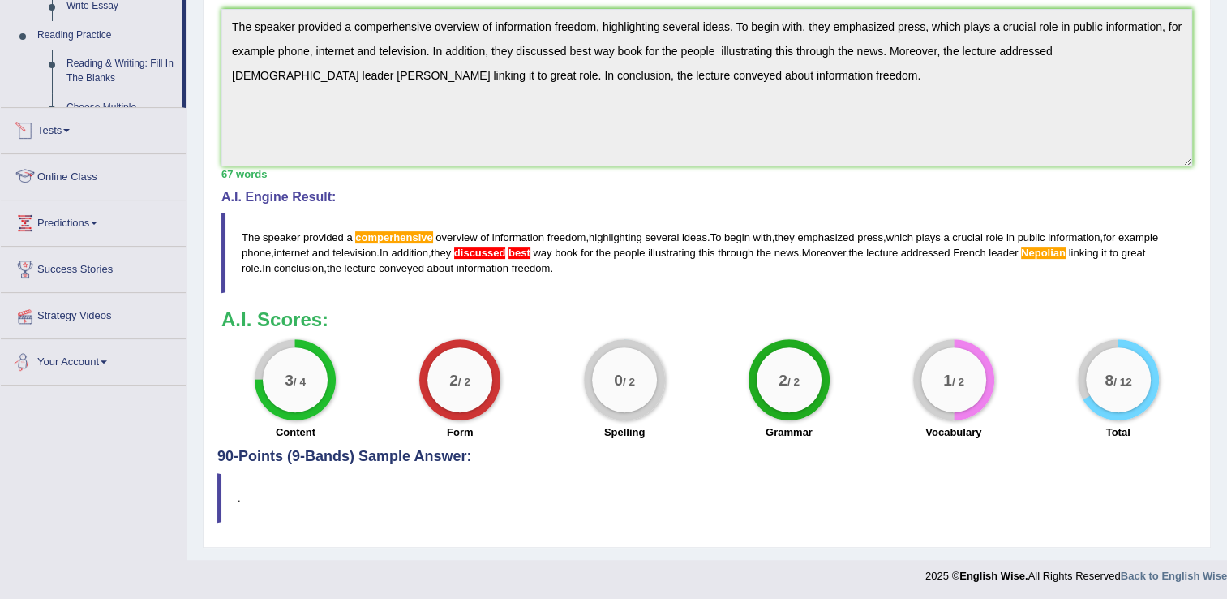
scroll to position [711, 0]
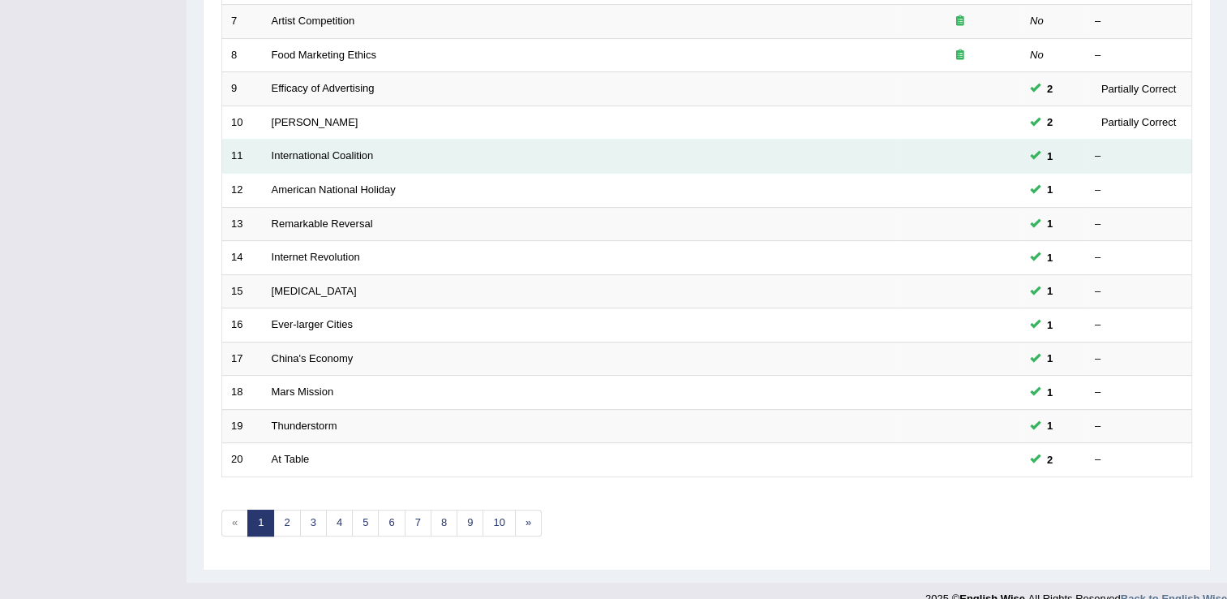
scroll to position [470, 0]
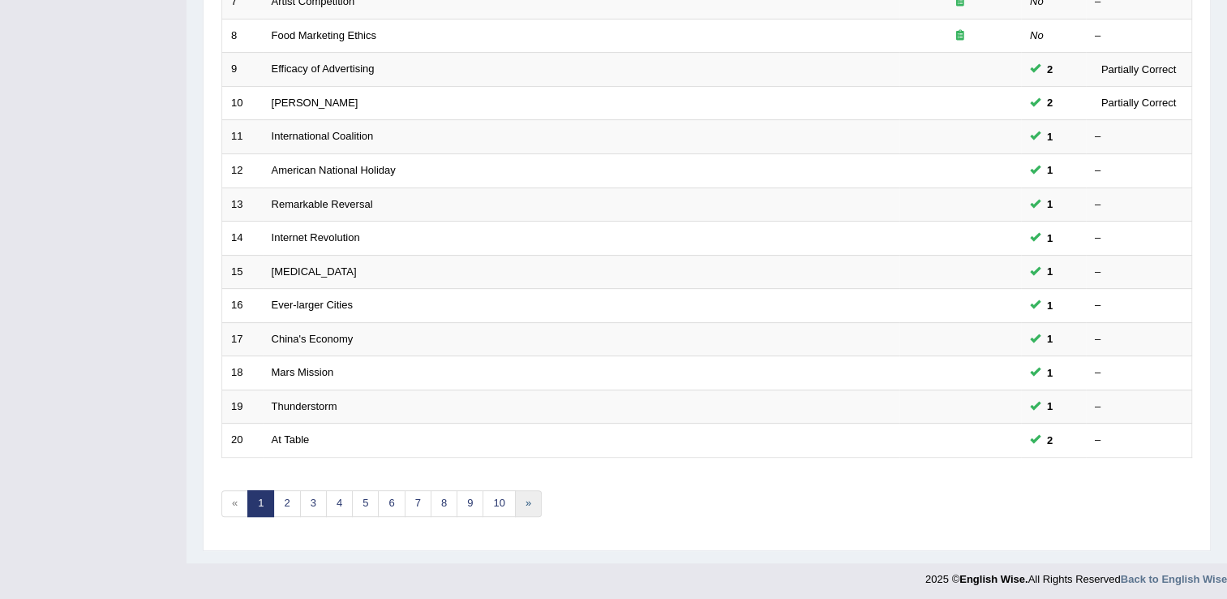
click at [521, 498] on link "»" at bounding box center [528, 503] width 27 height 27
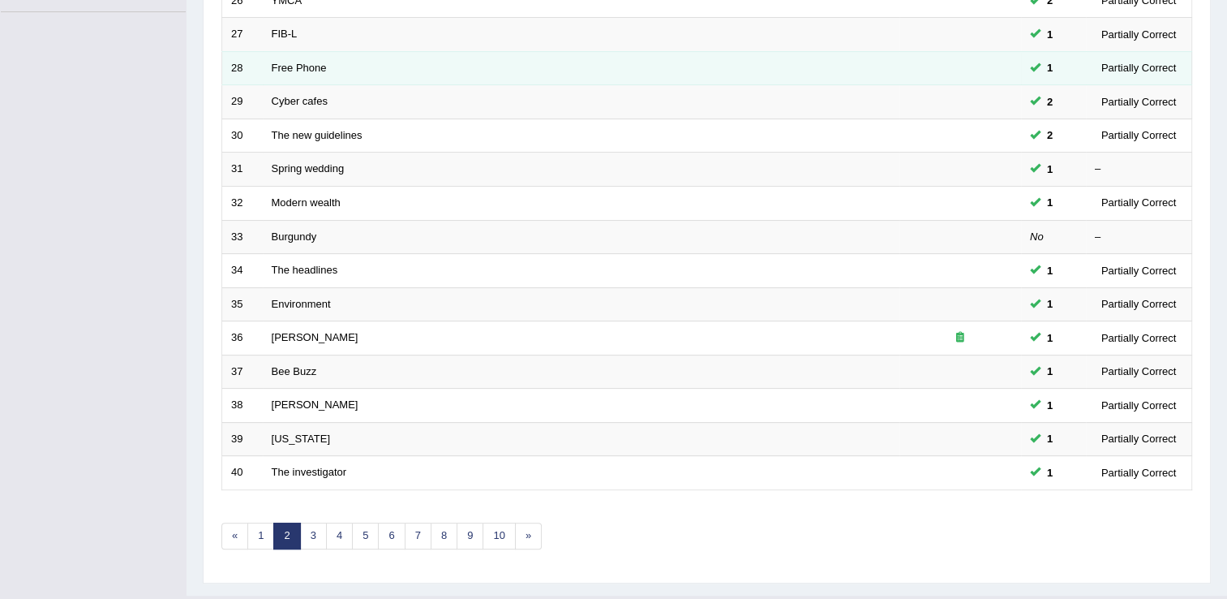
scroll to position [470, 0]
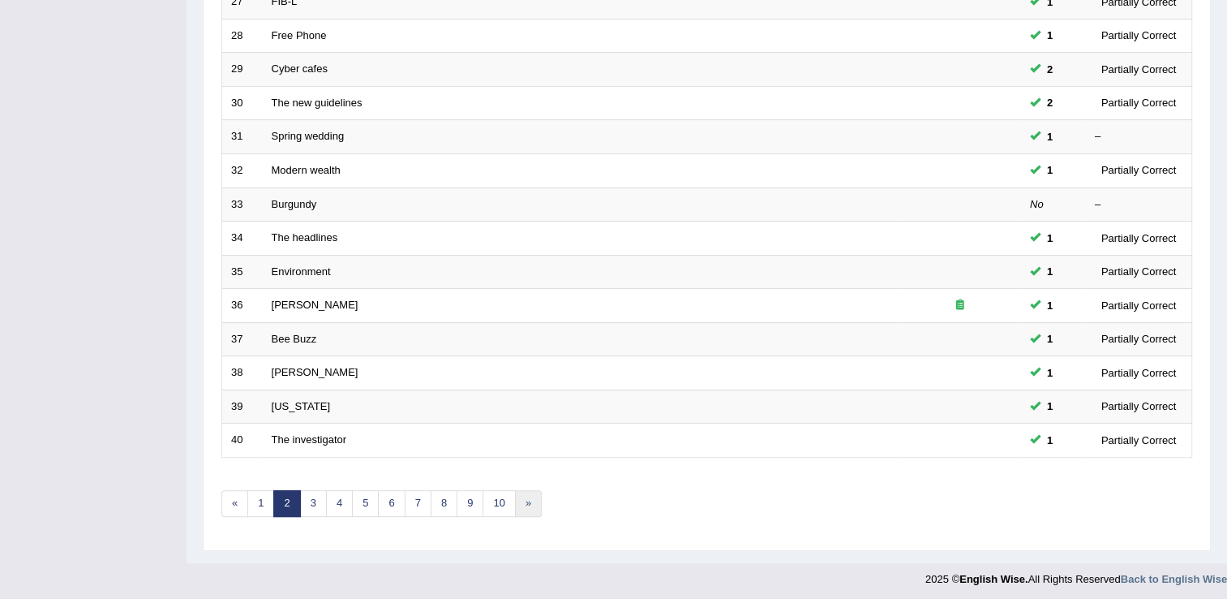
click at [520, 498] on link "»" at bounding box center [528, 503] width 27 height 27
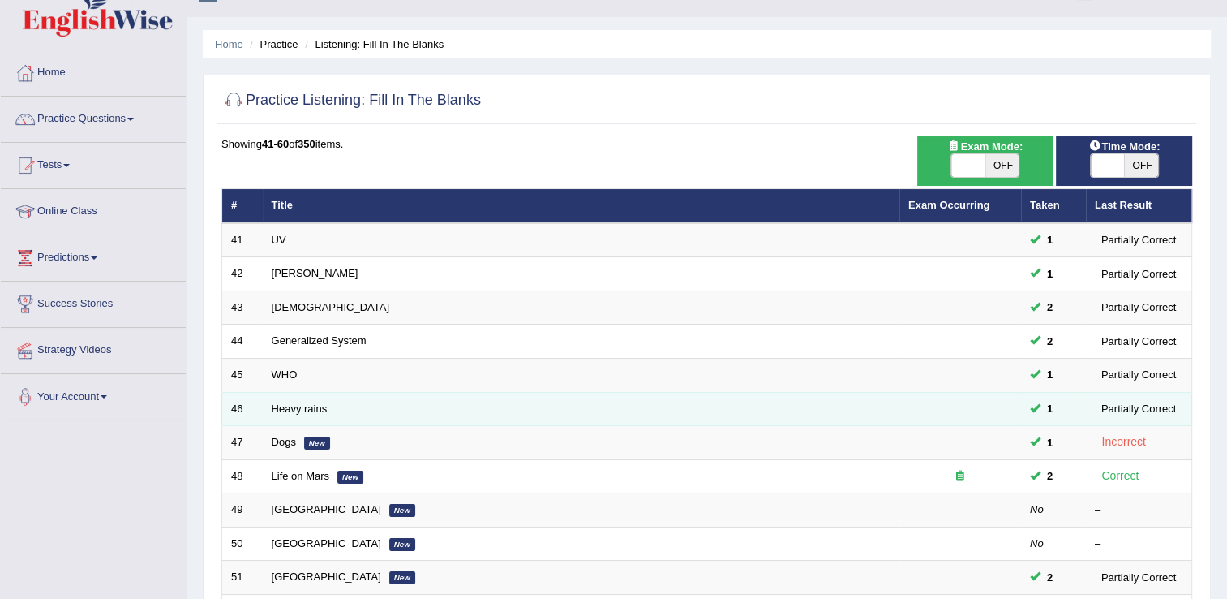
scroll to position [32, 0]
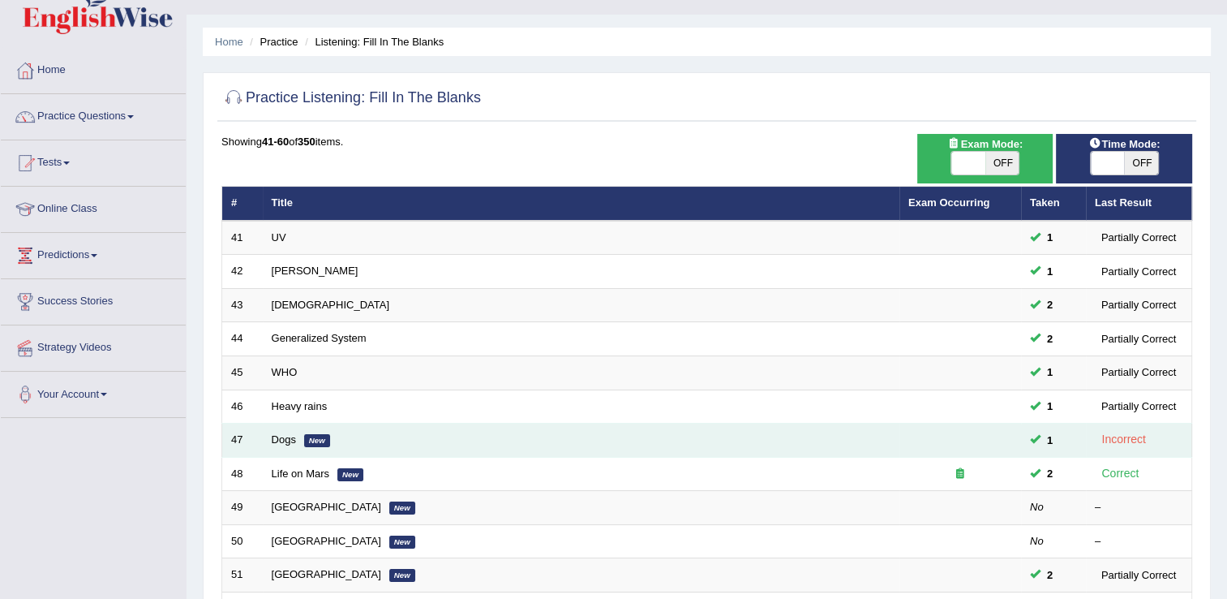
click at [269, 443] on td "Dogs New" at bounding box center [581, 440] width 637 height 34
click at [269, 440] on td "Dogs New" at bounding box center [581, 440] width 637 height 34
drag, startPoint x: 269, startPoint y: 440, endPoint x: 247, endPoint y: 433, distance: 23.1
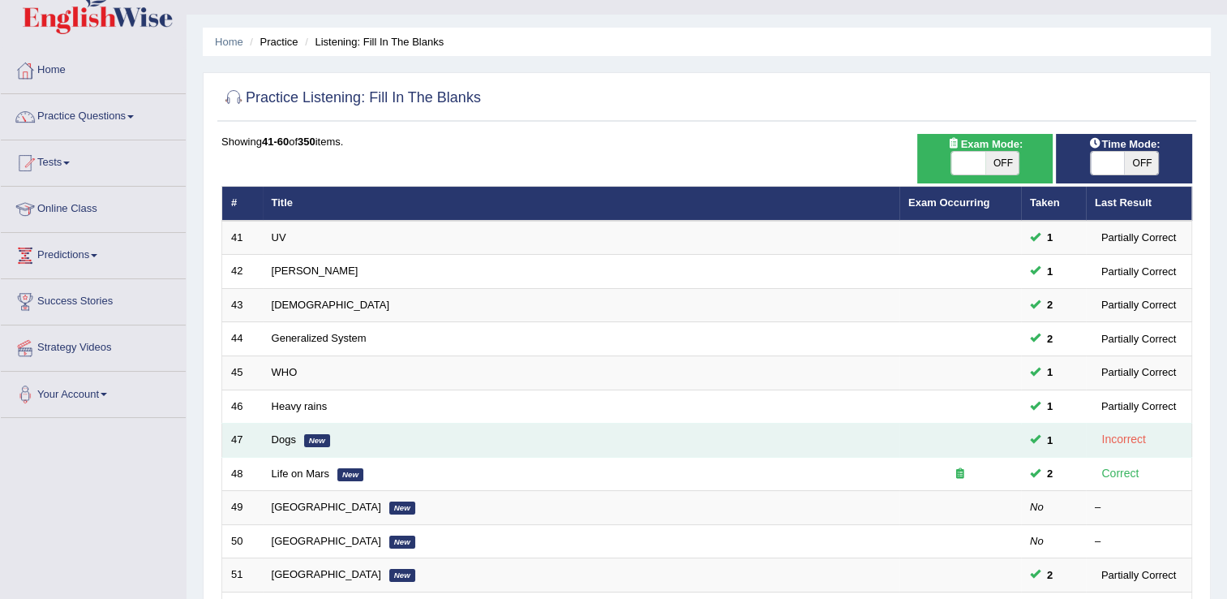
click at [247, 433] on td "47" at bounding box center [242, 440] width 41 height 34
click at [282, 443] on link "Dogs" at bounding box center [284, 439] width 24 height 12
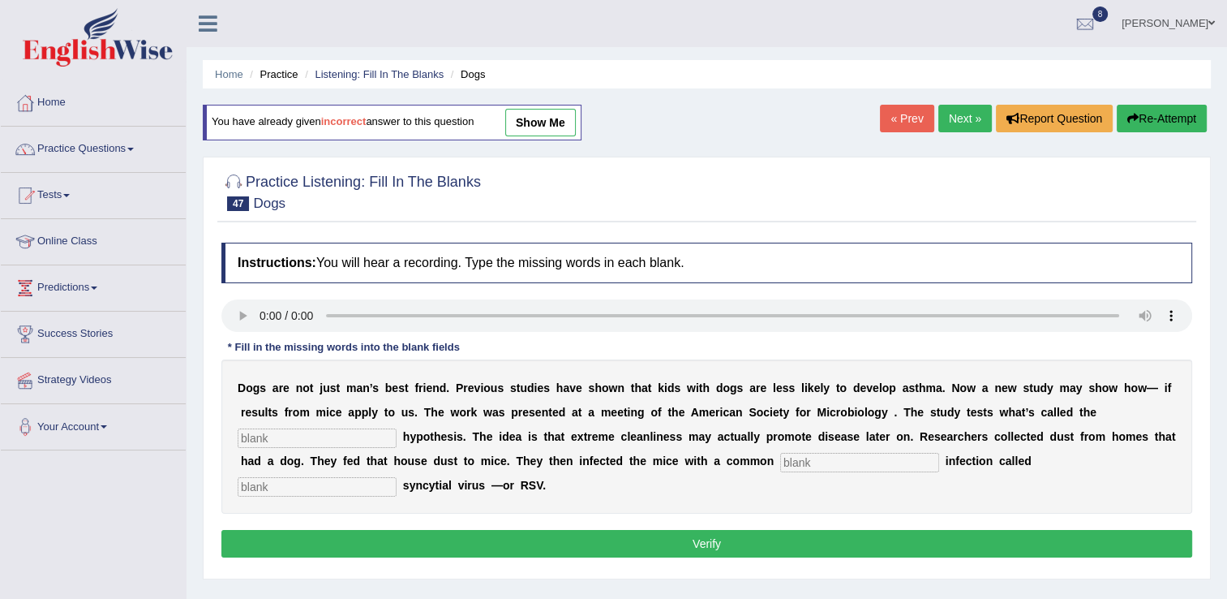
click at [397, 477] on input "text" at bounding box center [317, 486] width 159 height 19
type input "respiretation"
click at [780, 466] on input "text" at bounding box center [859, 462] width 159 height 19
type input "child"
click at [397, 428] on input "text" at bounding box center [317, 437] width 159 height 19
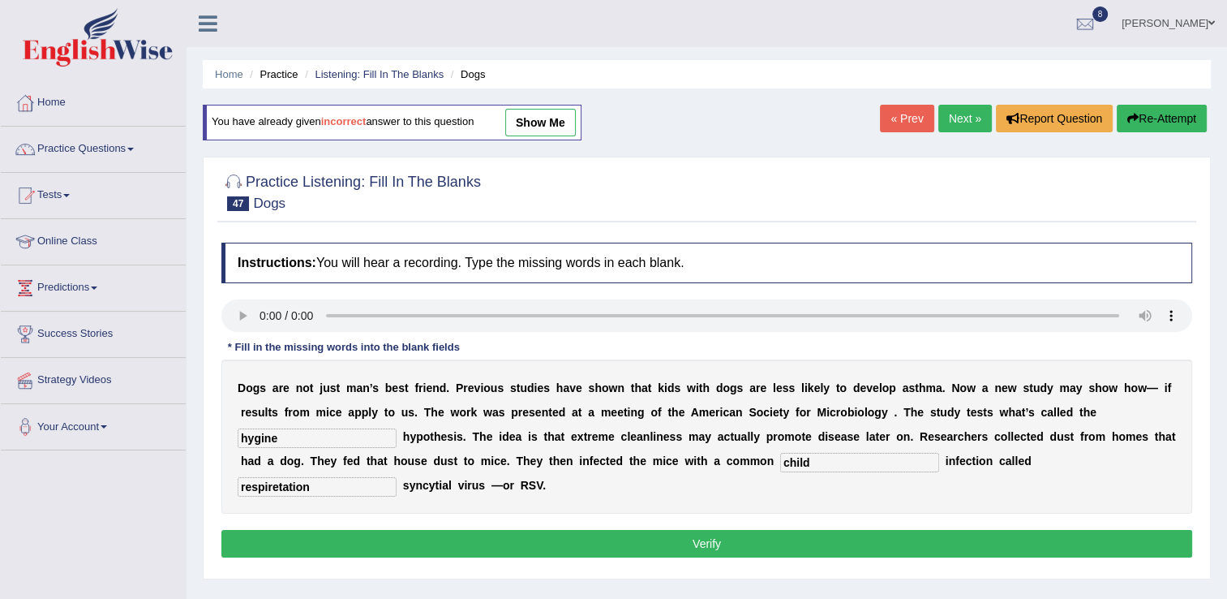
type input "hygine"
click at [691, 530] on button "Verify" at bounding box center [706, 544] width 971 height 28
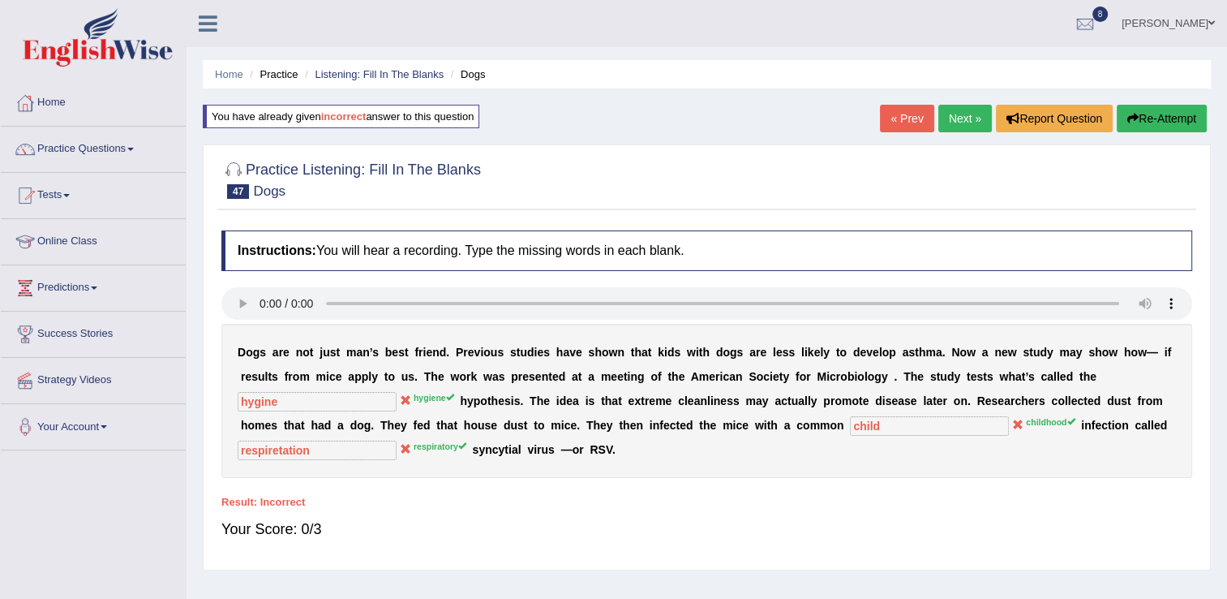
click at [964, 116] on link "Next »" at bounding box center [965, 119] width 54 height 28
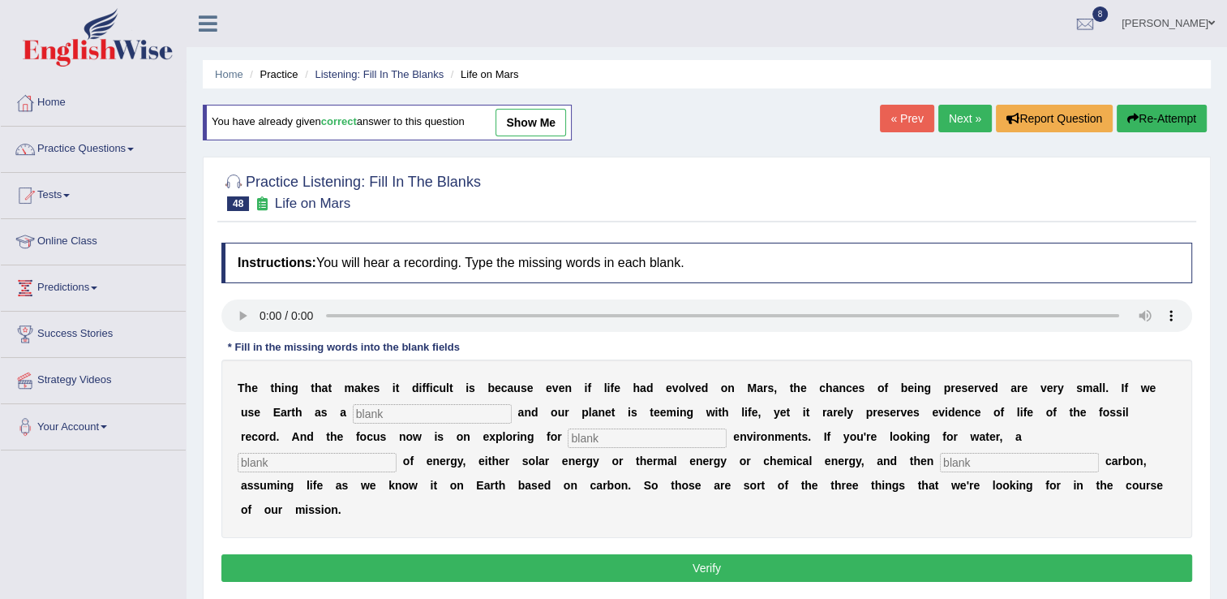
click at [940, 460] on input "text" at bounding box center [1019, 462] width 159 height 19
type input "organic"
click at [353, 410] on input "text" at bounding box center [432, 413] width 159 height 19
type input "h"
type input "reference"
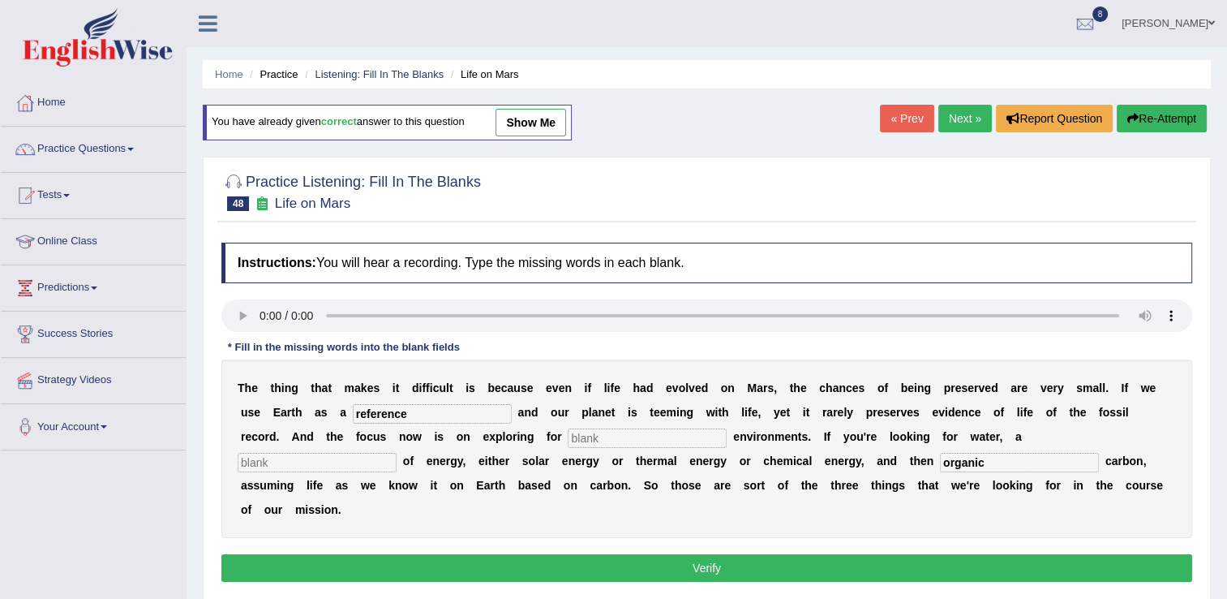
click at [568, 443] on input "text" at bounding box center [647, 437] width 159 height 19
click at [568, 432] on input "text" at bounding box center [647, 437] width 159 height 19
click at [397, 453] on input "text" at bounding box center [317, 462] width 159 height 19
type input "sources"
click at [568, 441] on input "text" at bounding box center [647, 437] width 159 height 19
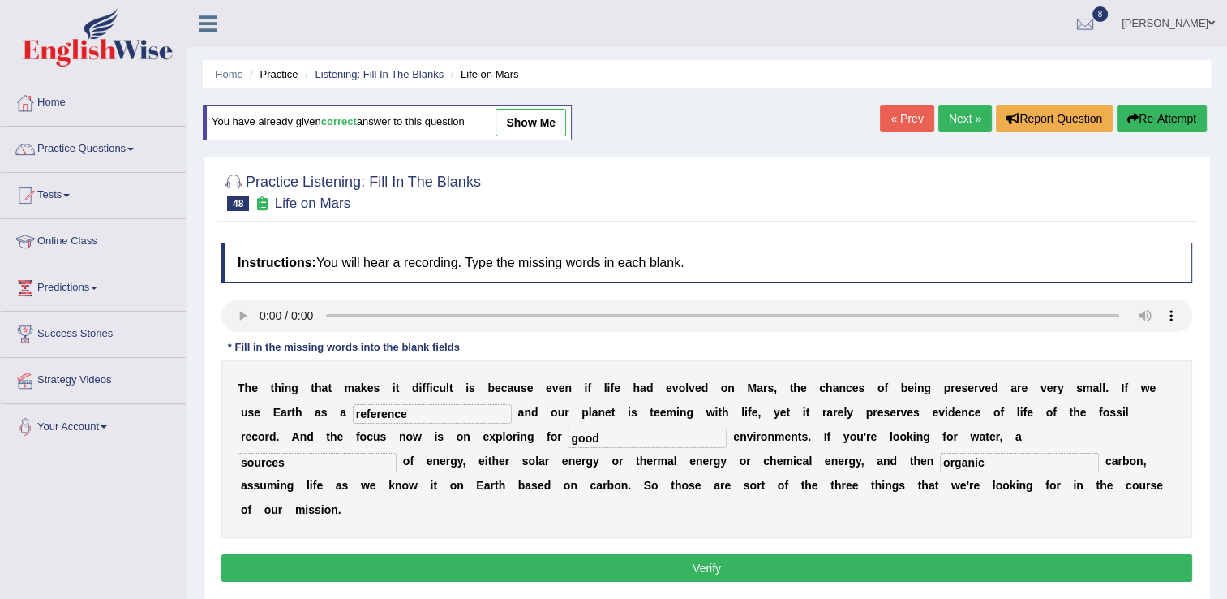
type input "good"
click at [668, 554] on button "Verify" at bounding box center [706, 568] width 971 height 28
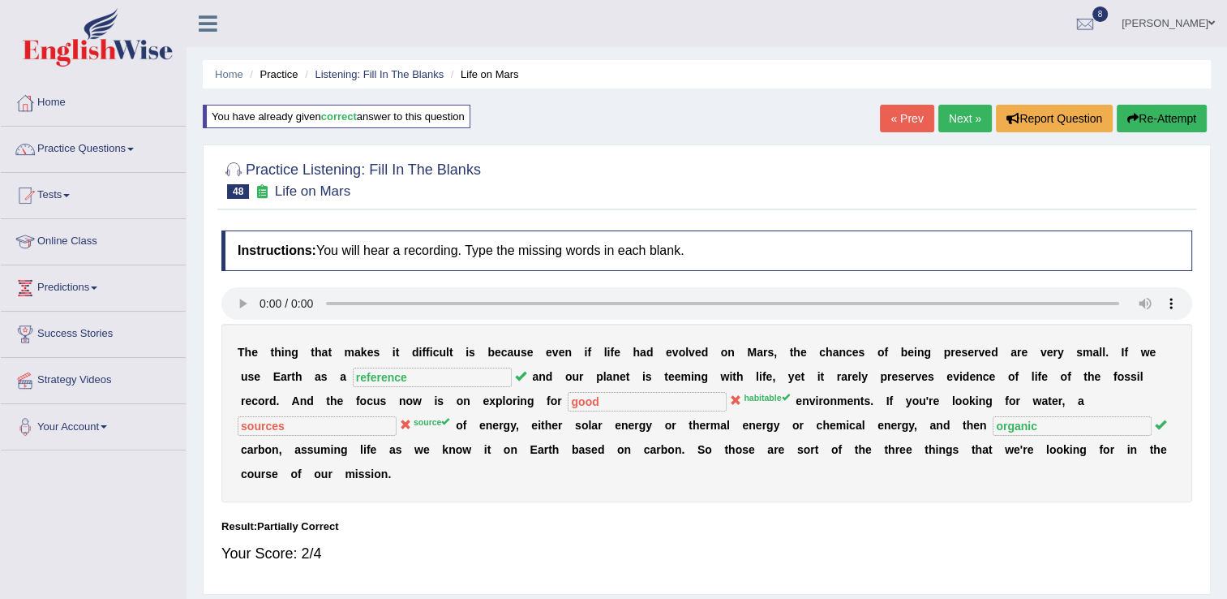
drag, startPoint x: 668, startPoint y: 536, endPoint x: 1052, endPoint y: 404, distance: 406.6
click at [1052, 404] on div "Instructions: You will hear a recording. Type the missing words in each blank. …" at bounding box center [706, 403] width 979 height 363
click at [958, 112] on link "Next »" at bounding box center [965, 119] width 54 height 28
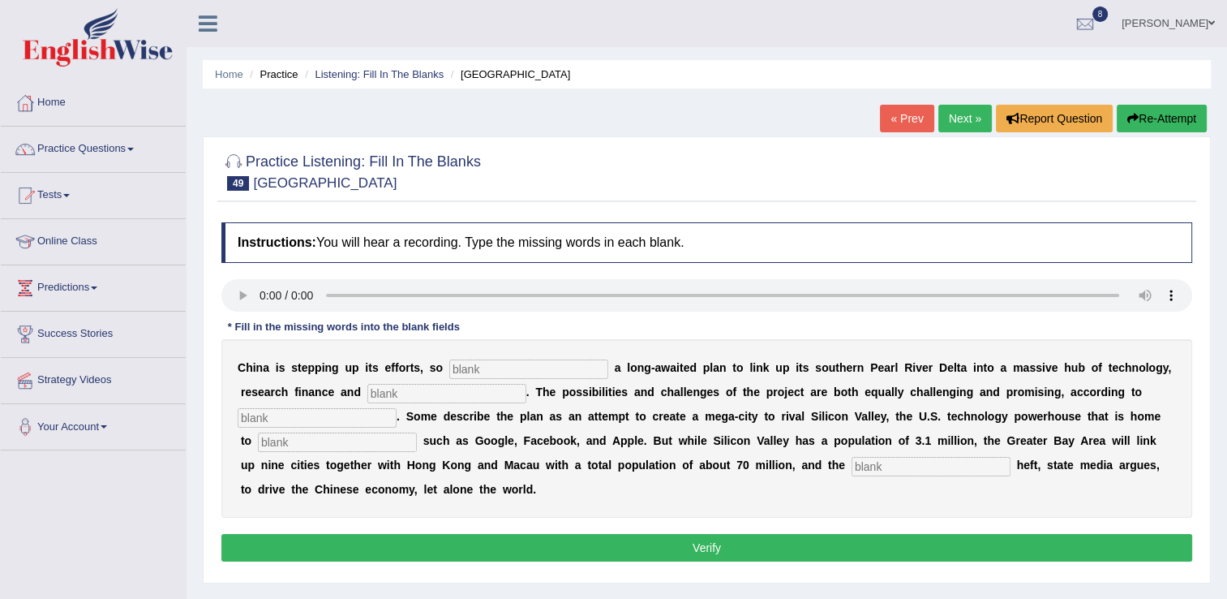
click at [852, 466] on input "text" at bounding box center [931, 466] width 159 height 19
type input "economic"
click at [451, 369] on input "text" at bounding box center [528, 368] width 159 height 19
type input "announcing"
click at [367, 389] on input "text" at bounding box center [446, 393] width 159 height 19
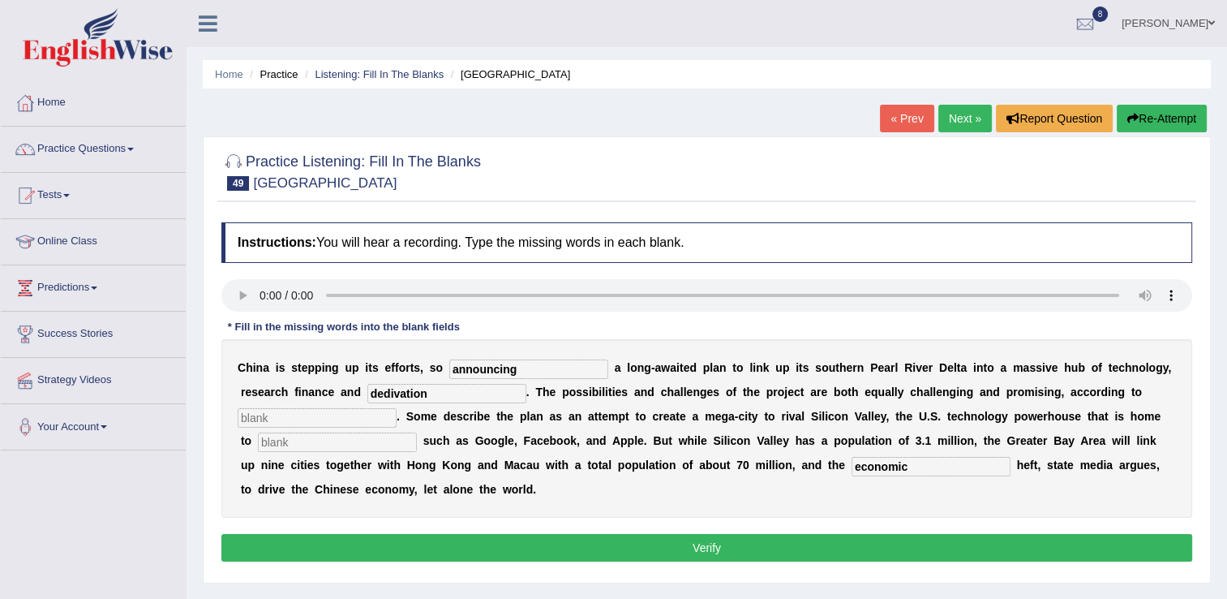
type input "dedivation"
click at [397, 408] on input "text" at bounding box center [317, 417] width 159 height 19
type input "analys"
click at [417, 432] on input "text" at bounding box center [337, 441] width 159 height 19
type input "companies"
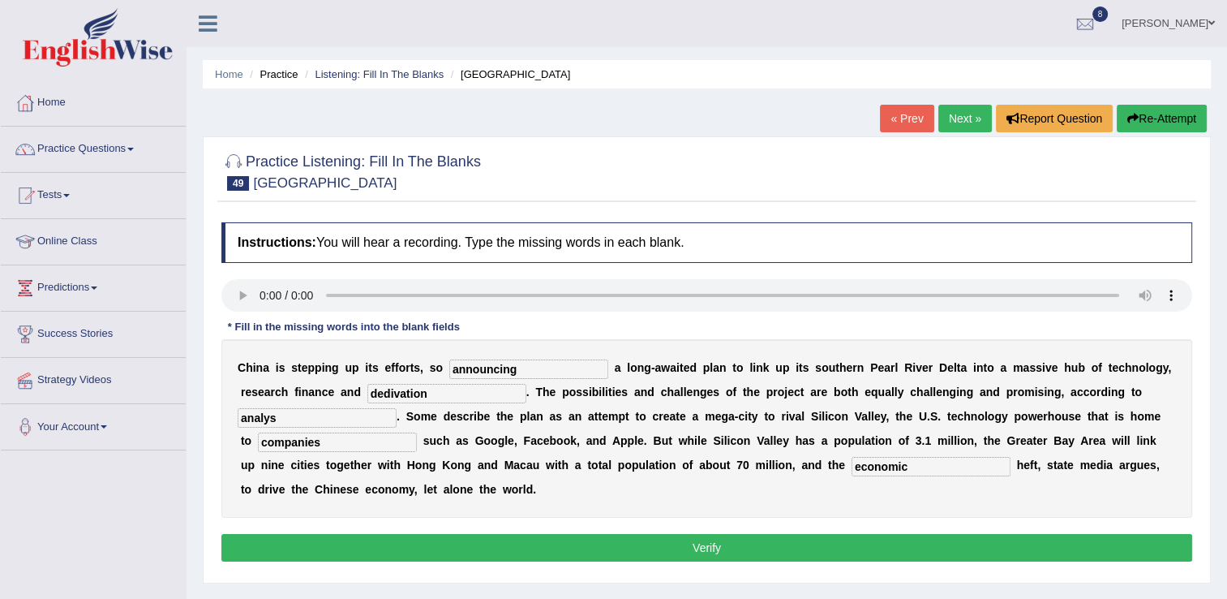
click at [694, 534] on button "Verify" at bounding box center [706, 548] width 971 height 28
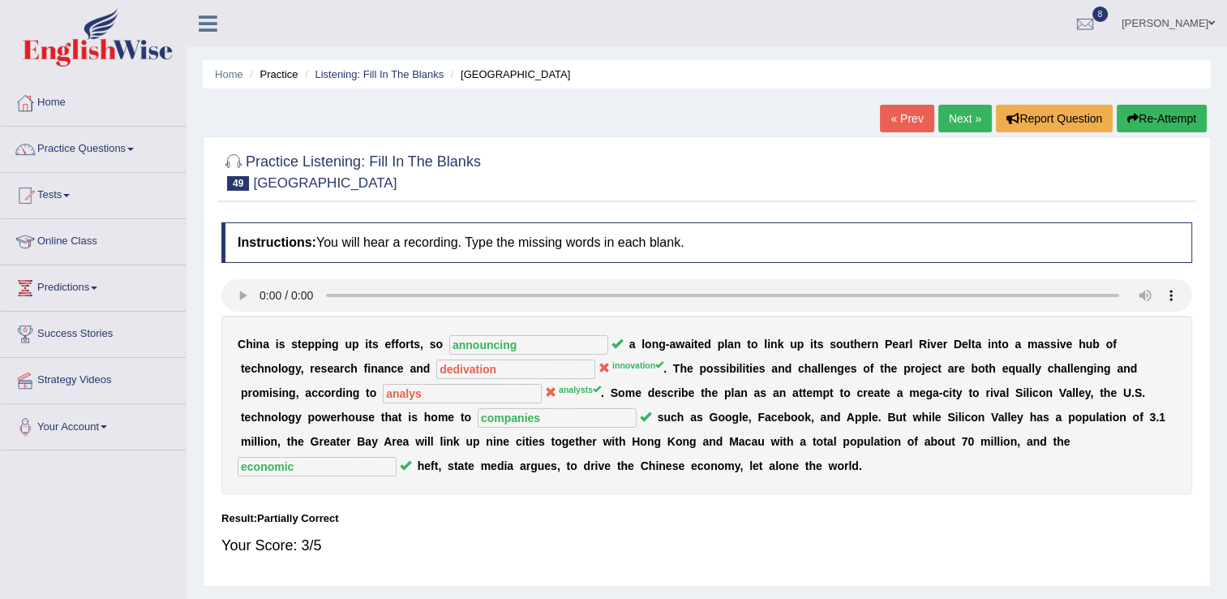
click at [678, 456] on div "C h i n a i s s t e p p i n g u p i t s e f f o r t s , s o announcing a l o n …" at bounding box center [706, 405] width 971 height 178
click at [899, 119] on link "« Prev" at bounding box center [907, 119] width 54 height 28
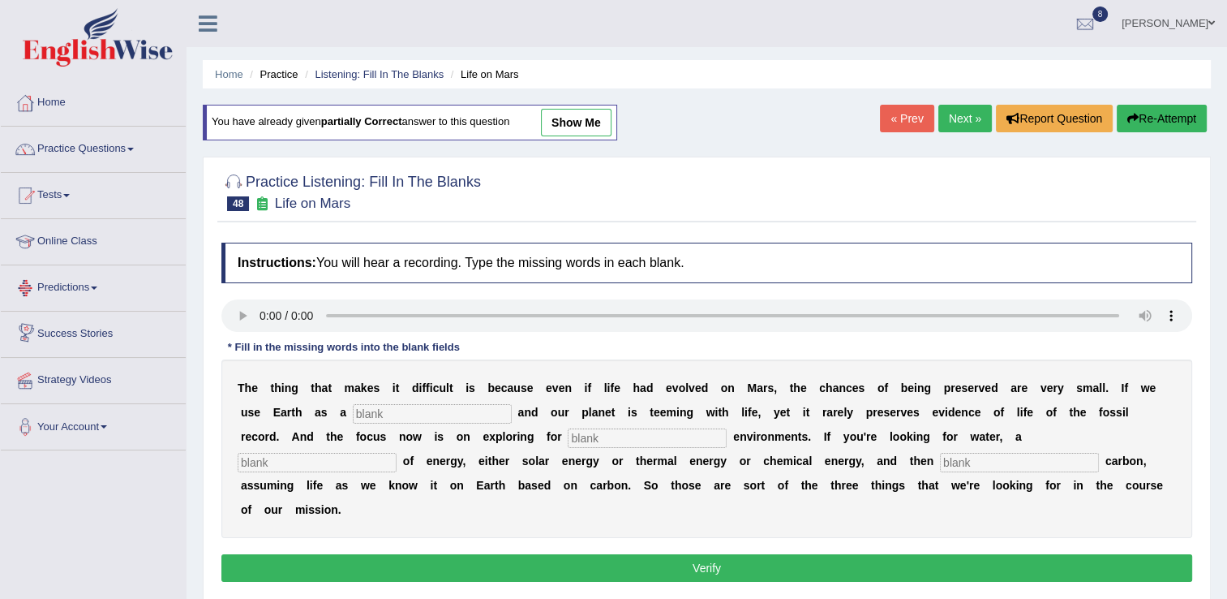
click at [584, 125] on link "show me" at bounding box center [576, 123] width 71 height 28
type input "reference"
type input "good"
type input "sources"
type input "organic"
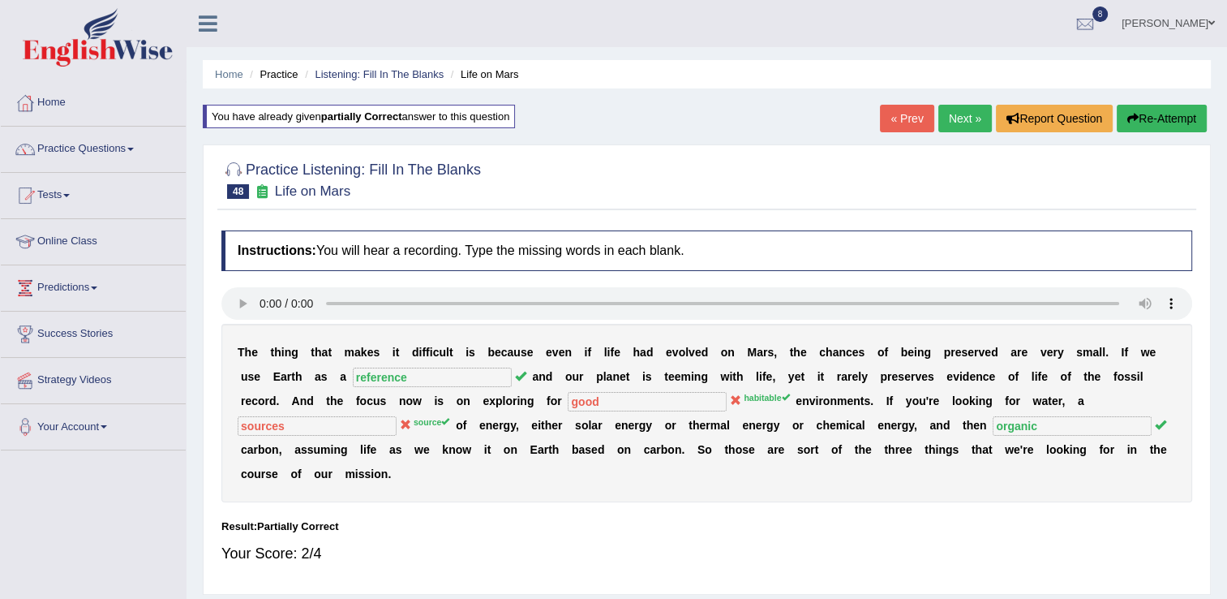
click at [755, 75] on ul "Home Practice Listening: Fill In The Blanks Life on Mars" at bounding box center [707, 74] width 1008 height 28
click at [1093, 37] on ul "[PERSON_NAME] Toggle navigation Username: Punianarender Access Type: Online Sub…" at bounding box center [863, 23] width 728 height 46
click at [78, 170] on li "Practice Questions Speaking Practice Read Aloud Repeat Sentence Describe Image …" at bounding box center [93, 150] width 185 height 46
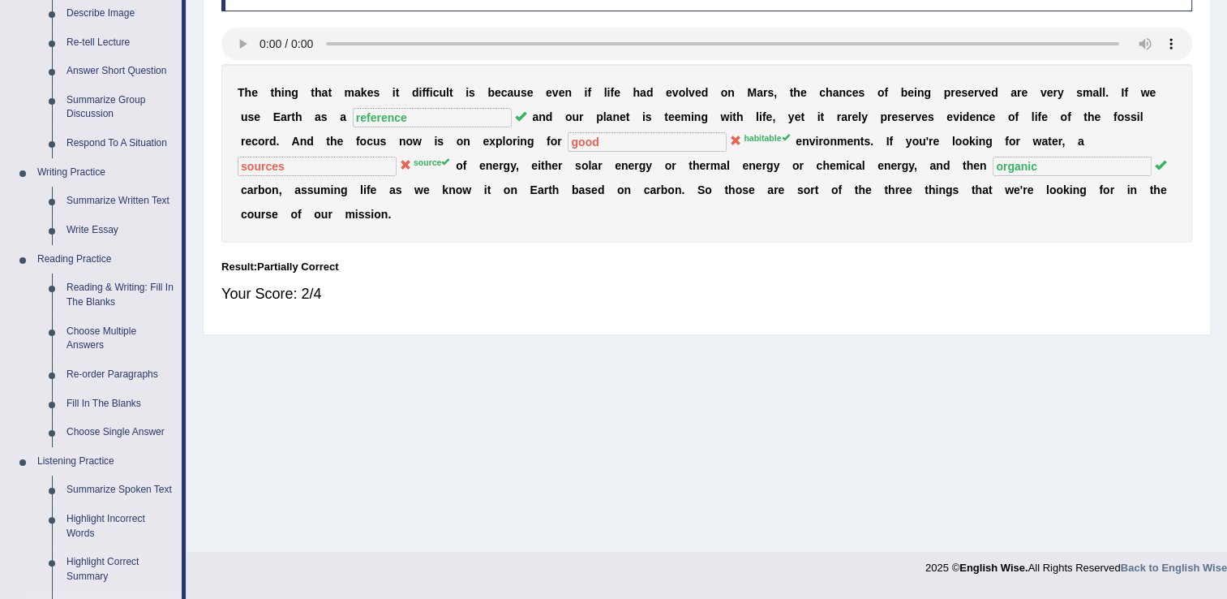
scroll to position [292, 0]
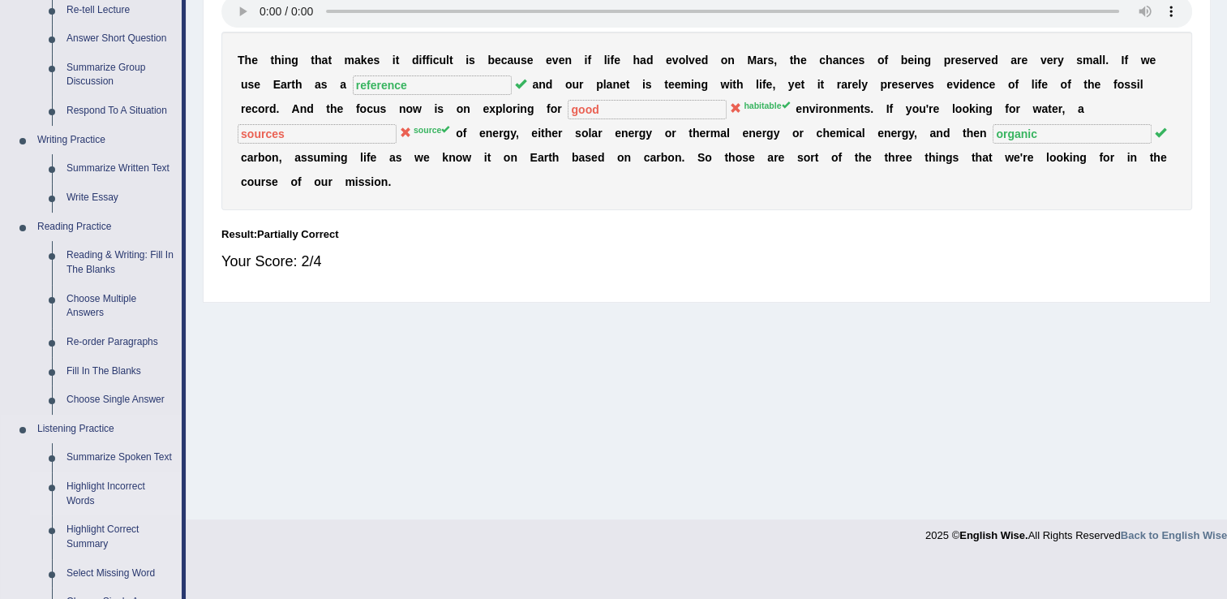
click at [114, 495] on link "Highlight Incorrect Words" at bounding box center [120, 493] width 122 height 43
click at [114, 495] on ul "Home Practice Questions Speaking Practice Read Aloud Repeat Sentence Describe I…" at bounding box center [93, 406] width 185 height 1236
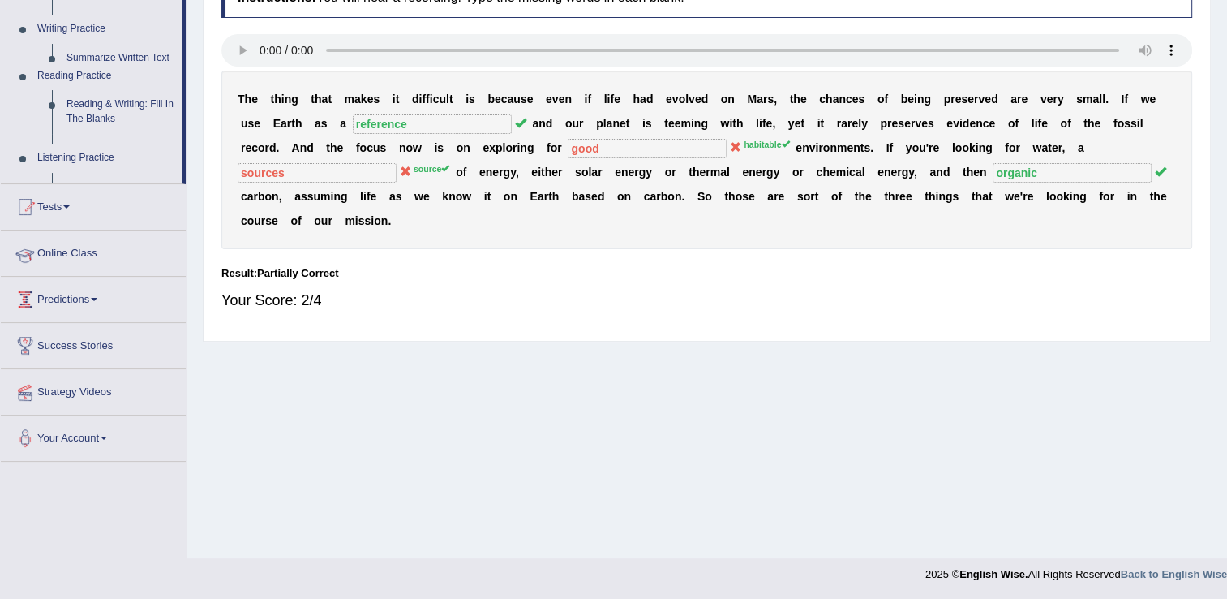
scroll to position [253, 0]
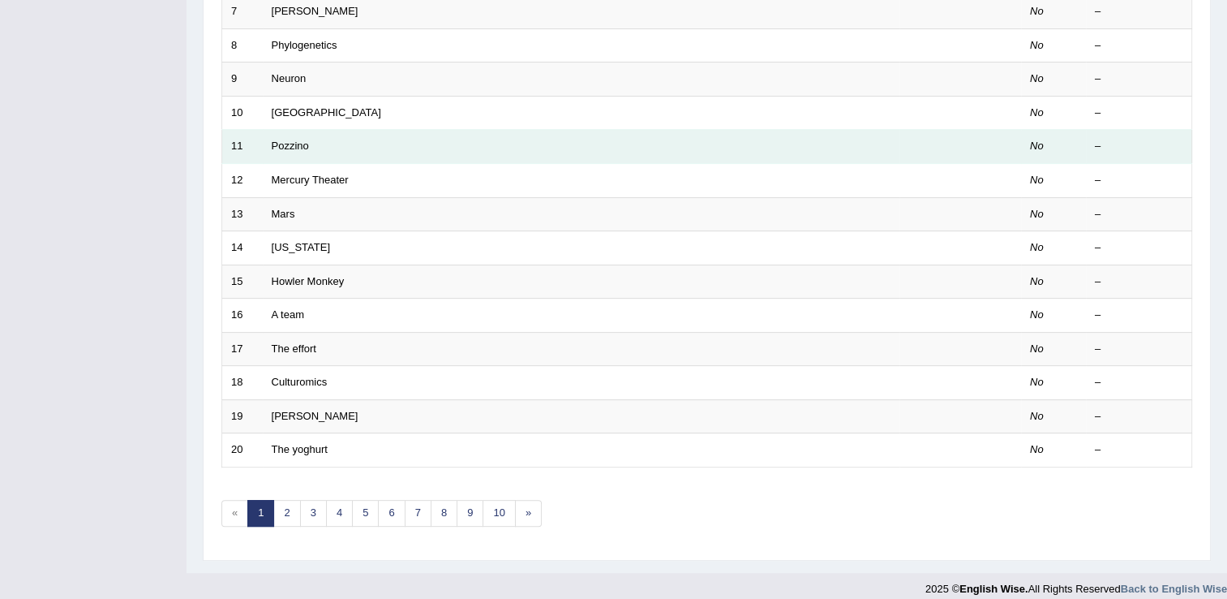
scroll to position [470, 0]
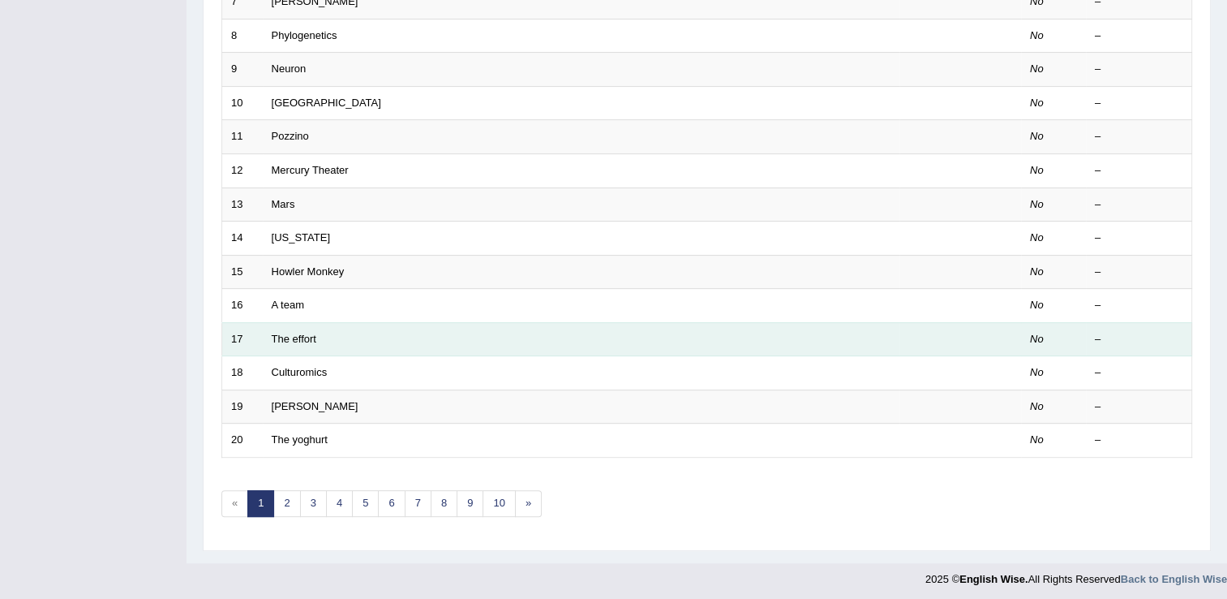
click at [315, 348] on td "The effort" at bounding box center [581, 339] width 637 height 34
drag, startPoint x: 315, startPoint y: 348, endPoint x: 269, endPoint y: 346, distance: 45.5
click at [269, 346] on td "The effort" at bounding box center [581, 339] width 637 height 34
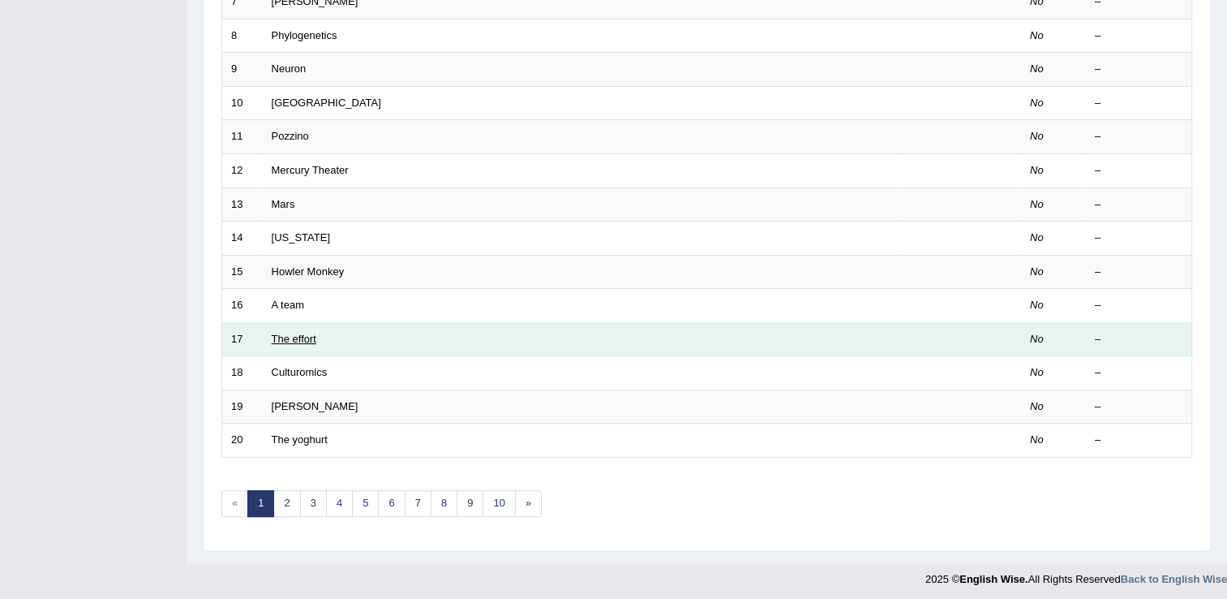
click at [279, 338] on link "The effort" at bounding box center [294, 339] width 45 height 12
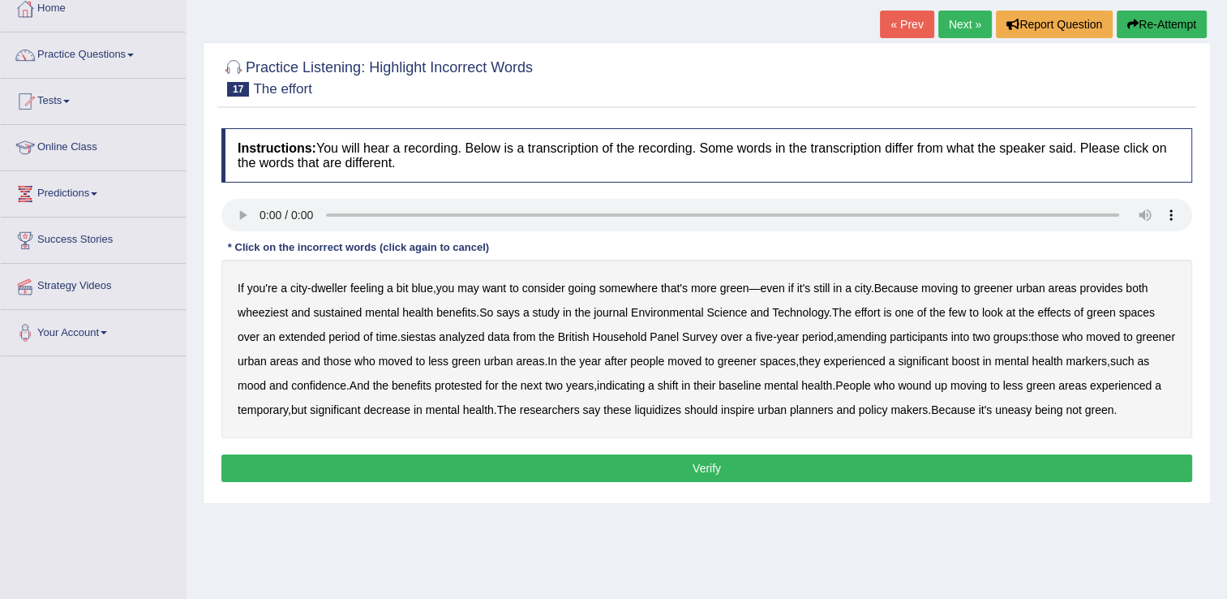
scroll to position [97, 0]
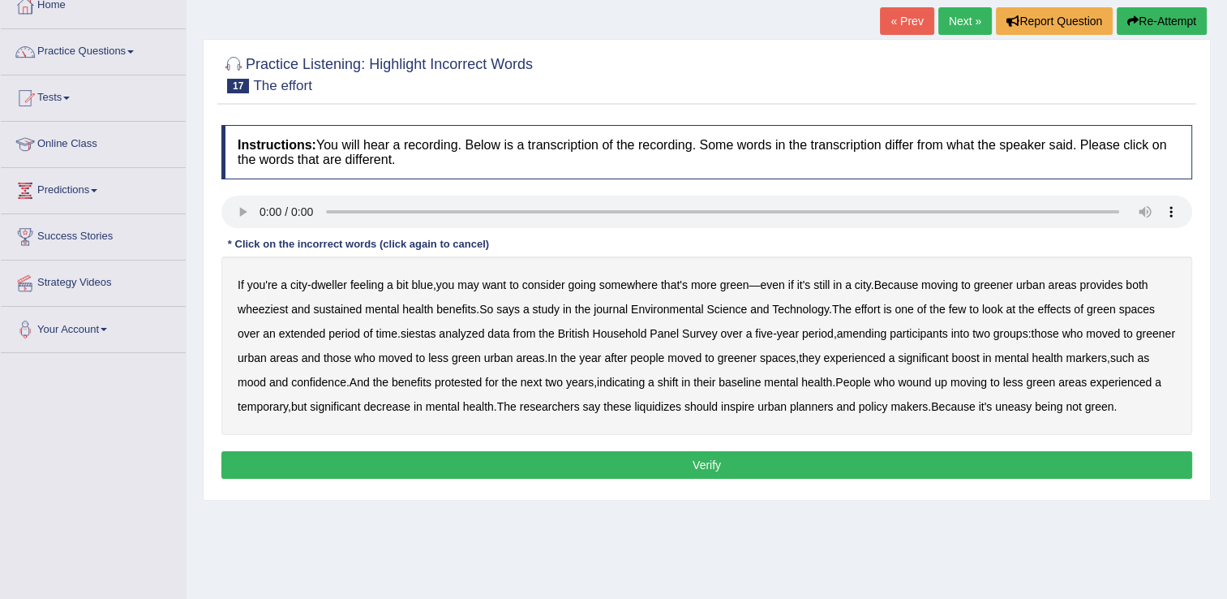
click at [262, 307] on b "wheeziest" at bounding box center [263, 309] width 50 height 13
click at [428, 337] on b "siestas" at bounding box center [419, 333] width 36 height 13
click at [870, 329] on b "amending" at bounding box center [862, 333] width 50 height 13
click at [761, 381] on b "baseline" at bounding box center [740, 382] width 42 height 13
click at [681, 406] on b "liquidizes" at bounding box center [657, 406] width 47 height 13
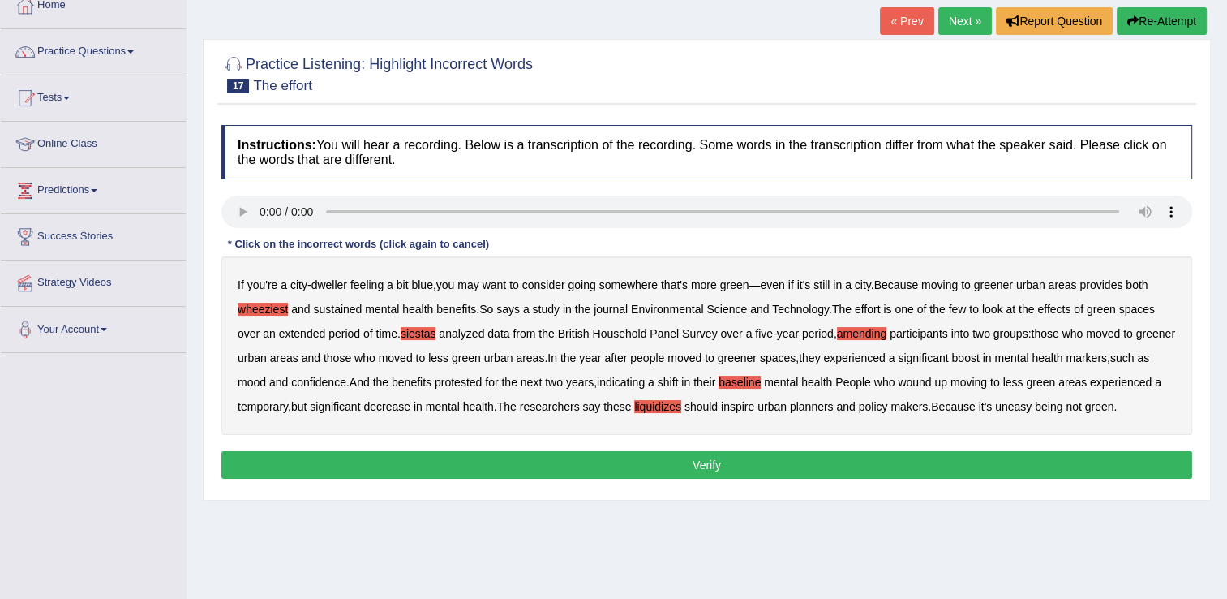
click at [711, 479] on button "Verify" at bounding box center [706, 465] width 971 height 28
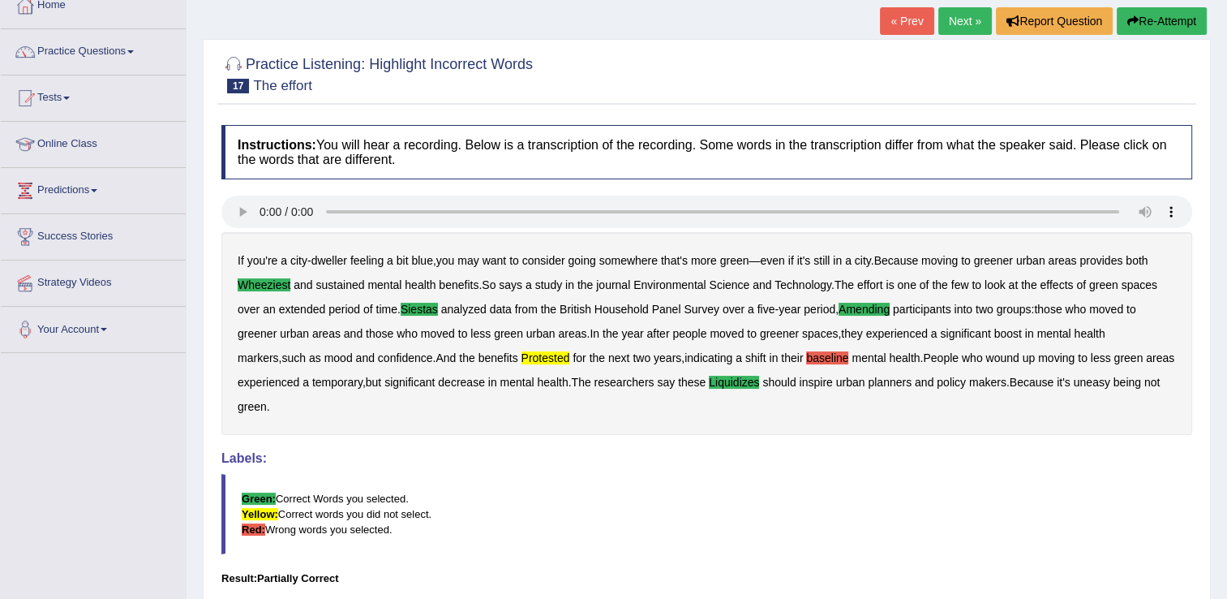
click at [954, 15] on link "Next »" at bounding box center [965, 21] width 54 height 28
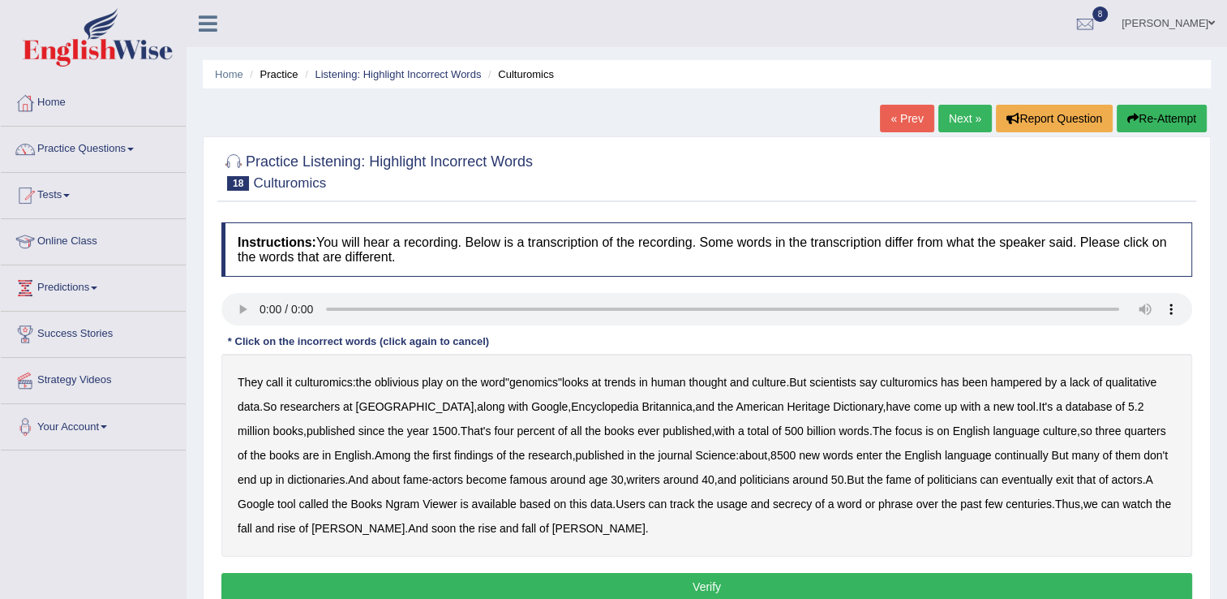
click at [1020, 381] on b "hampered" at bounding box center [1015, 382] width 51 height 13
click at [903, 114] on link "« Prev" at bounding box center [907, 119] width 54 height 28
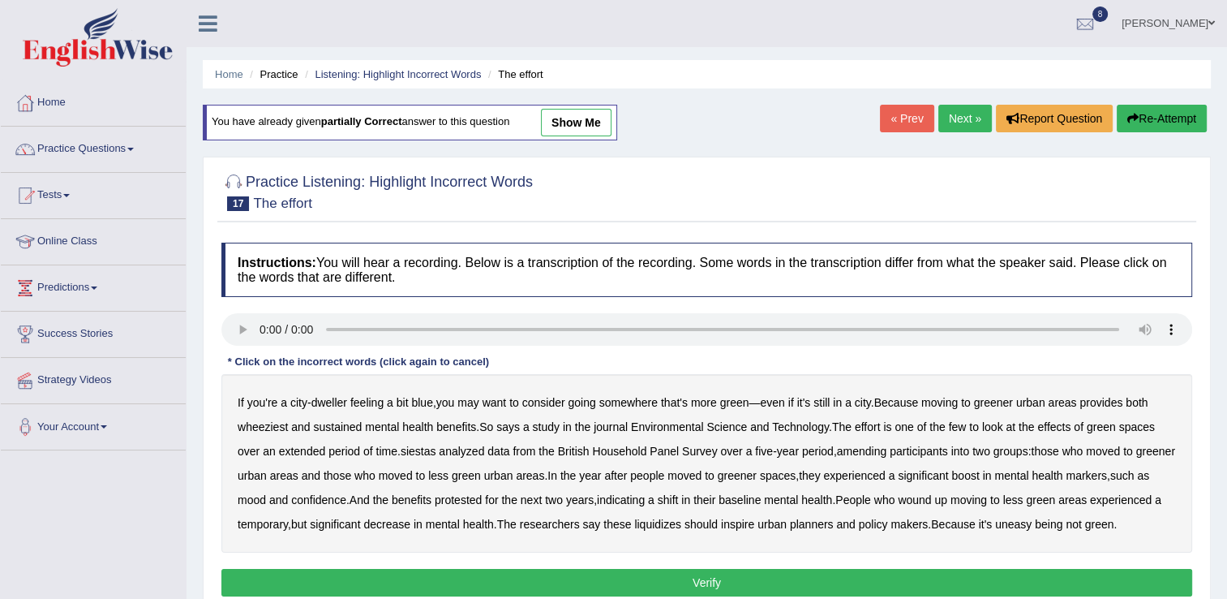
click at [589, 119] on link "show me" at bounding box center [576, 123] width 71 height 28
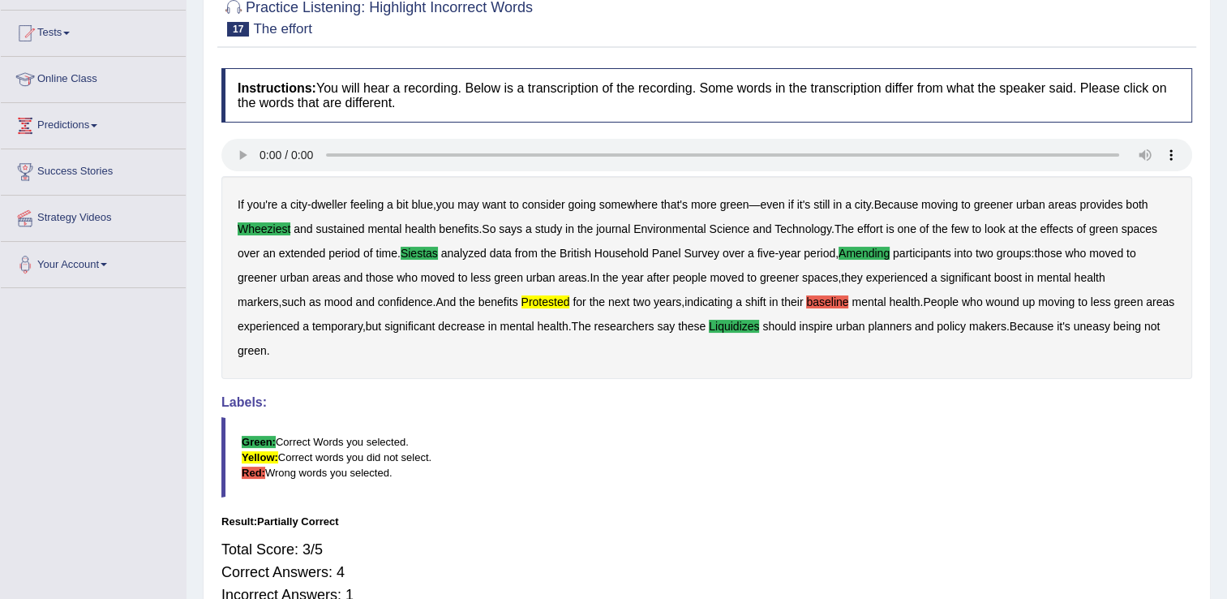
scroll to position [195, 0]
